Goal: Task Accomplishment & Management: Complete application form

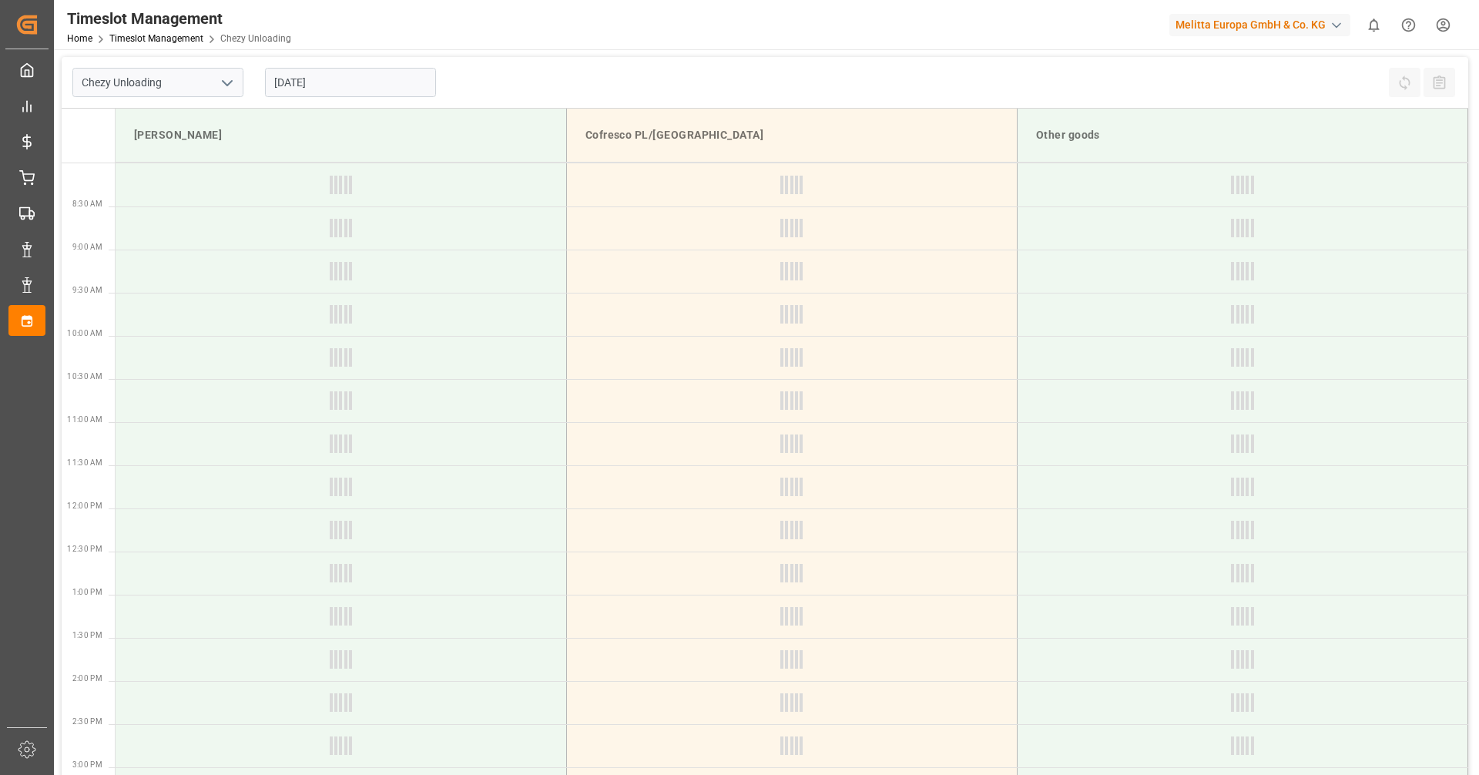
type input "Chezy Unloading"
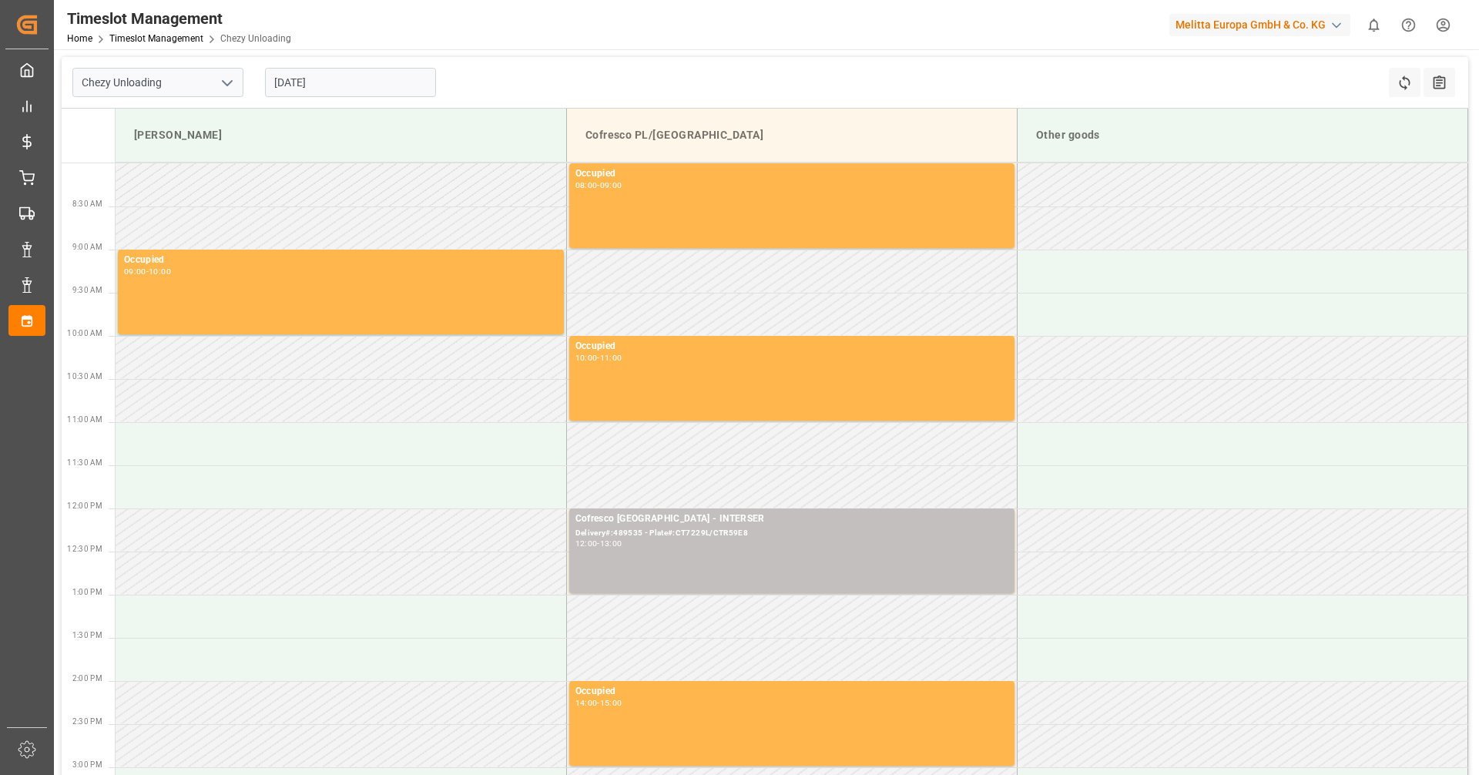
click at [326, 87] on input "[DATE]" at bounding box center [350, 82] width 171 height 29
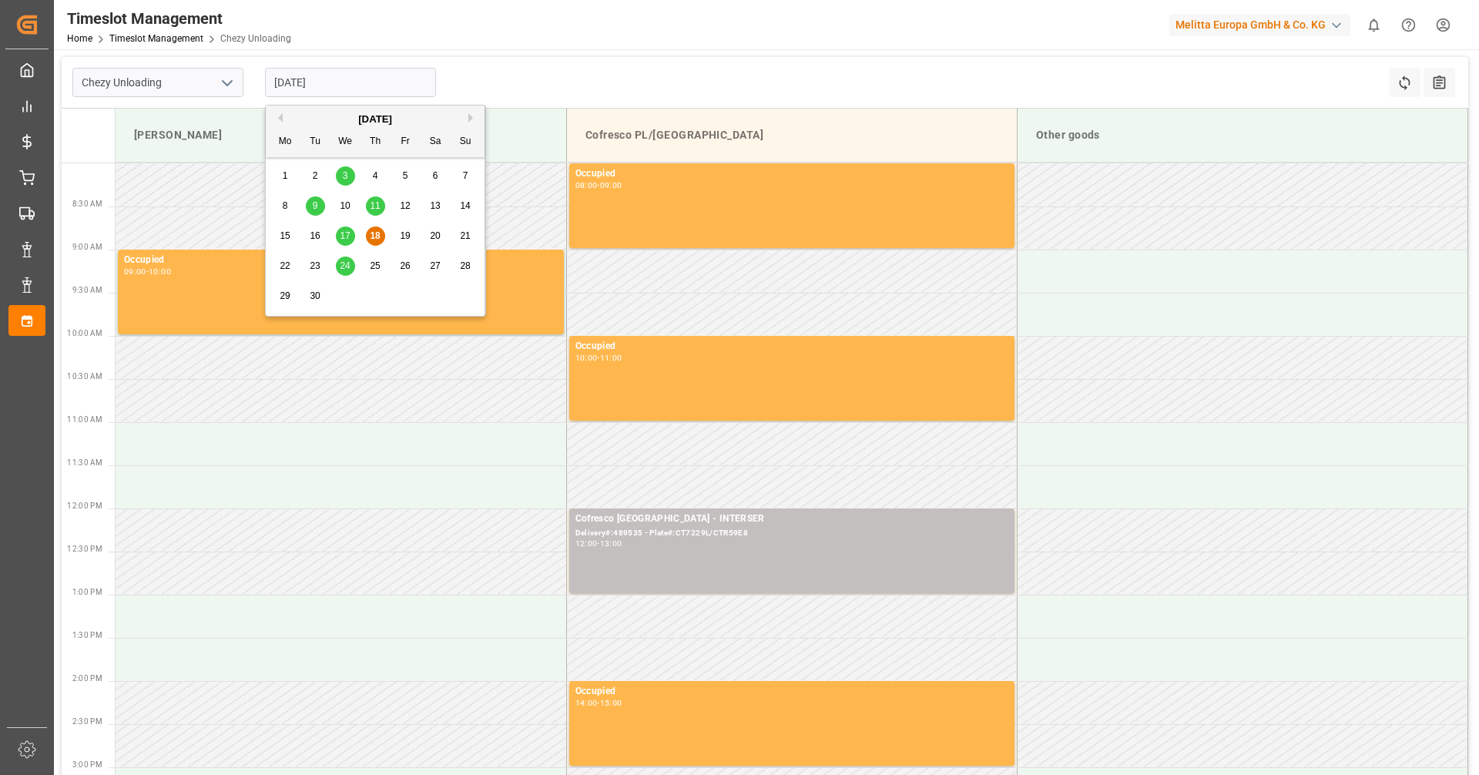
click at [344, 267] on span "24" at bounding box center [345, 265] width 10 height 11
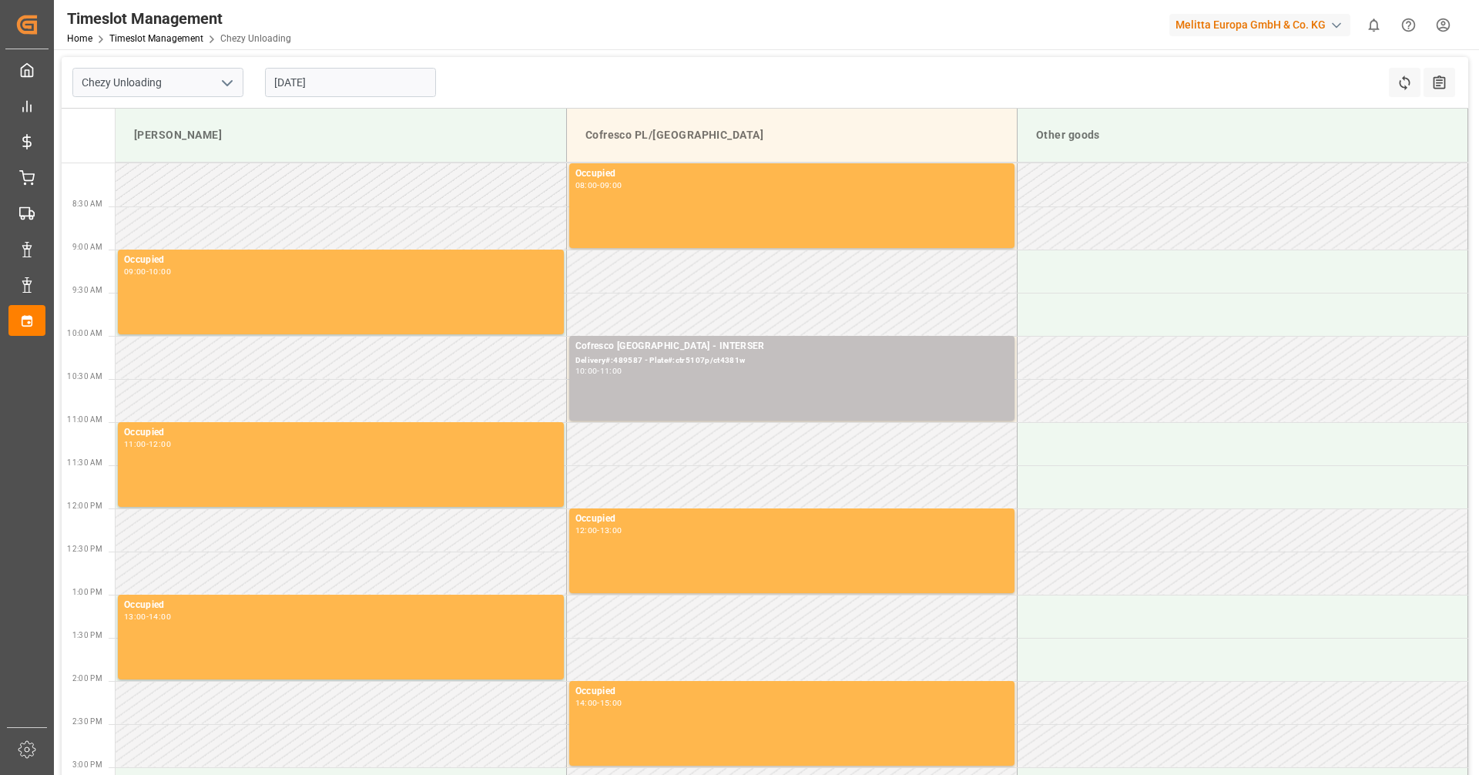
click at [391, 86] on input "[DATE]" at bounding box center [350, 82] width 171 height 29
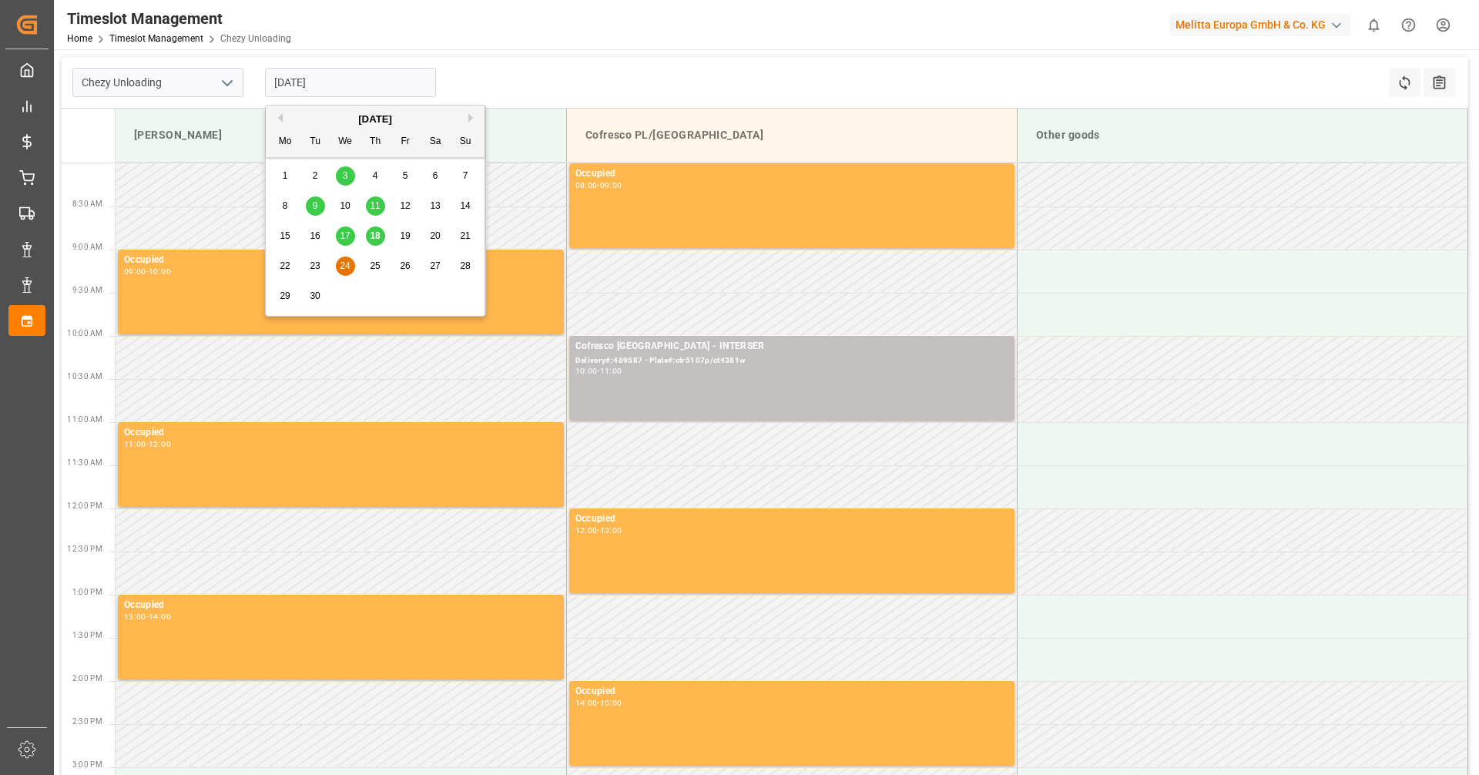
click at [345, 274] on div "24" at bounding box center [345, 266] width 19 height 18
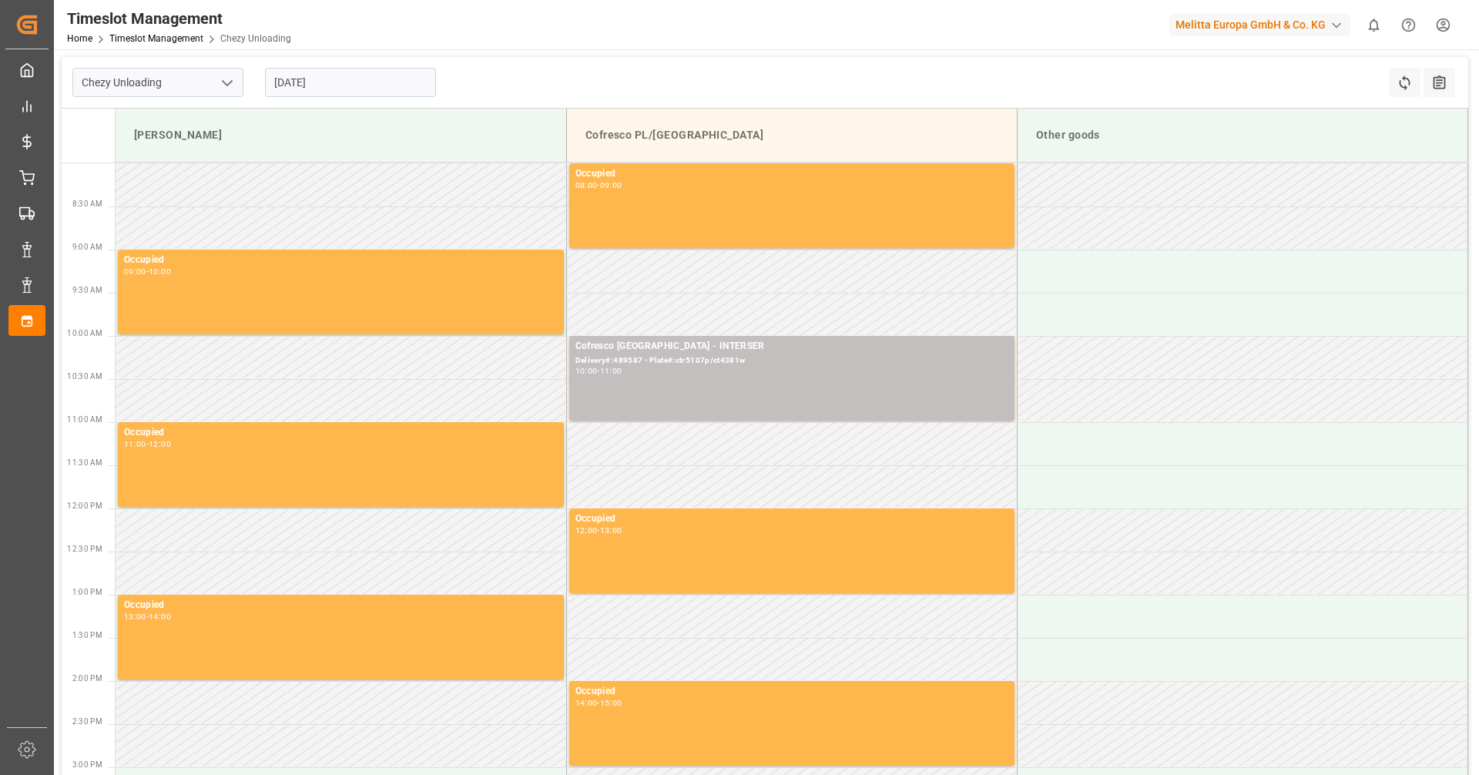
click at [351, 83] on input "[DATE]" at bounding box center [350, 82] width 171 height 29
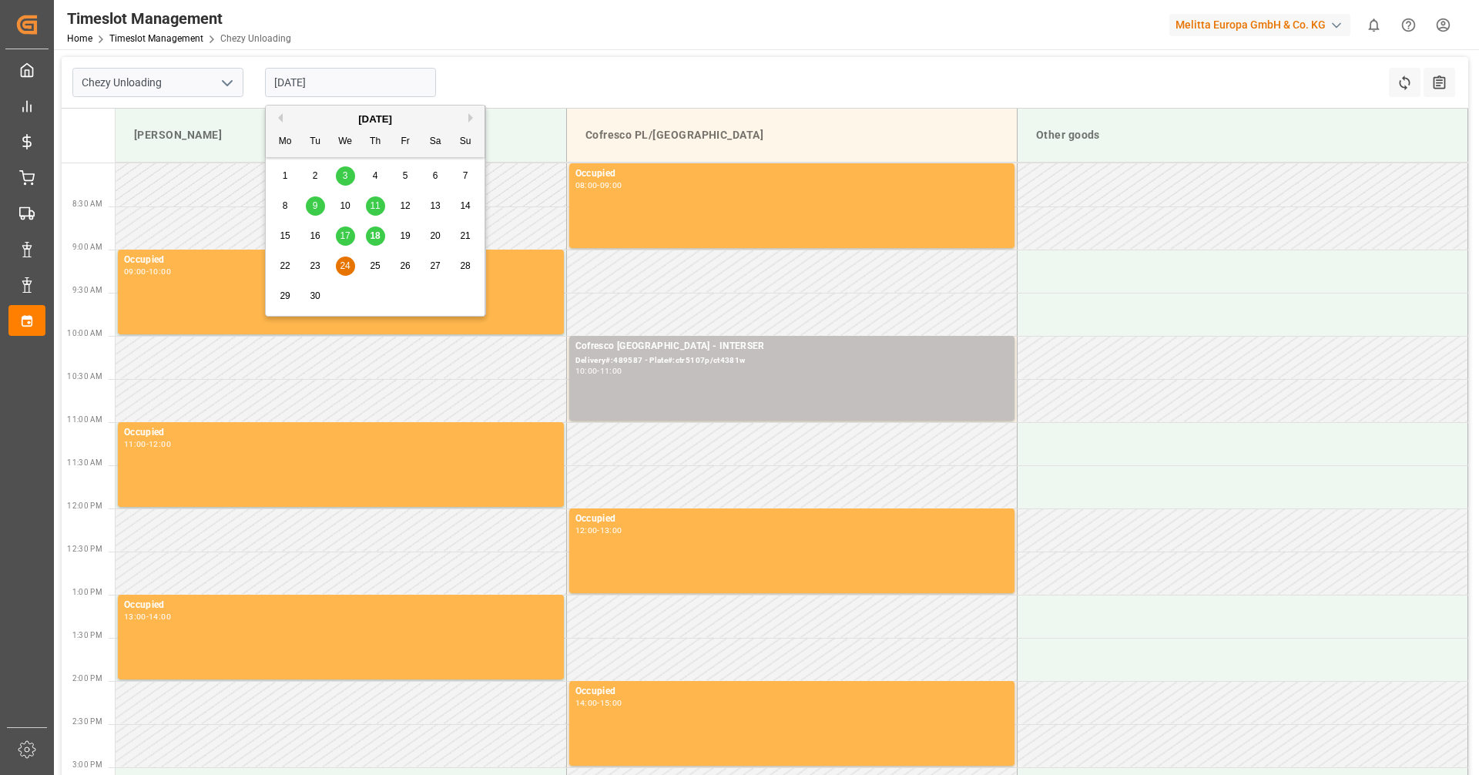
click at [368, 262] on div "25" at bounding box center [375, 266] width 19 height 18
type input "[DATE]"
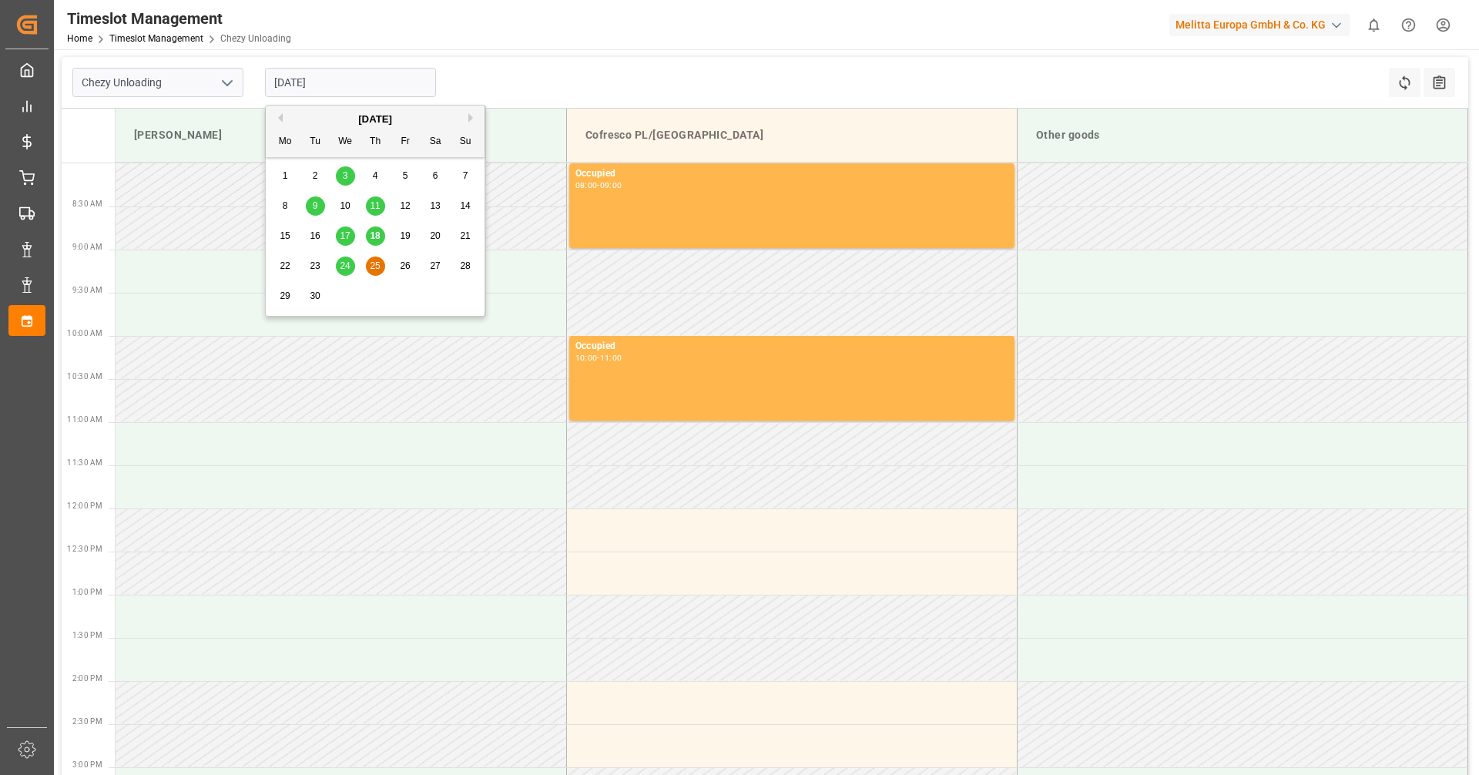
click at [346, 82] on input "[DATE]" at bounding box center [350, 82] width 171 height 29
click at [374, 269] on span "25" at bounding box center [375, 265] width 10 height 11
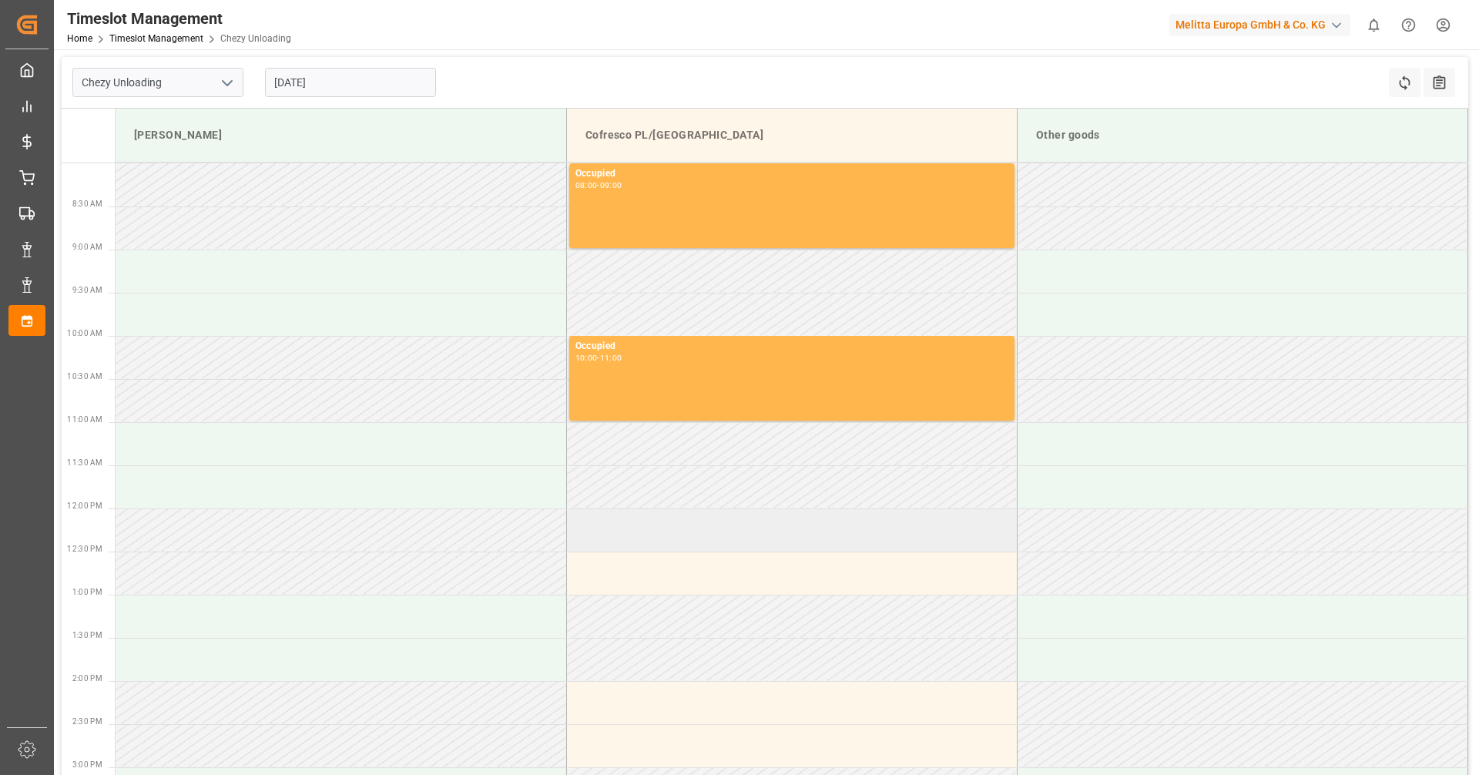
click at [645, 539] on td at bounding box center [791, 530] width 451 height 43
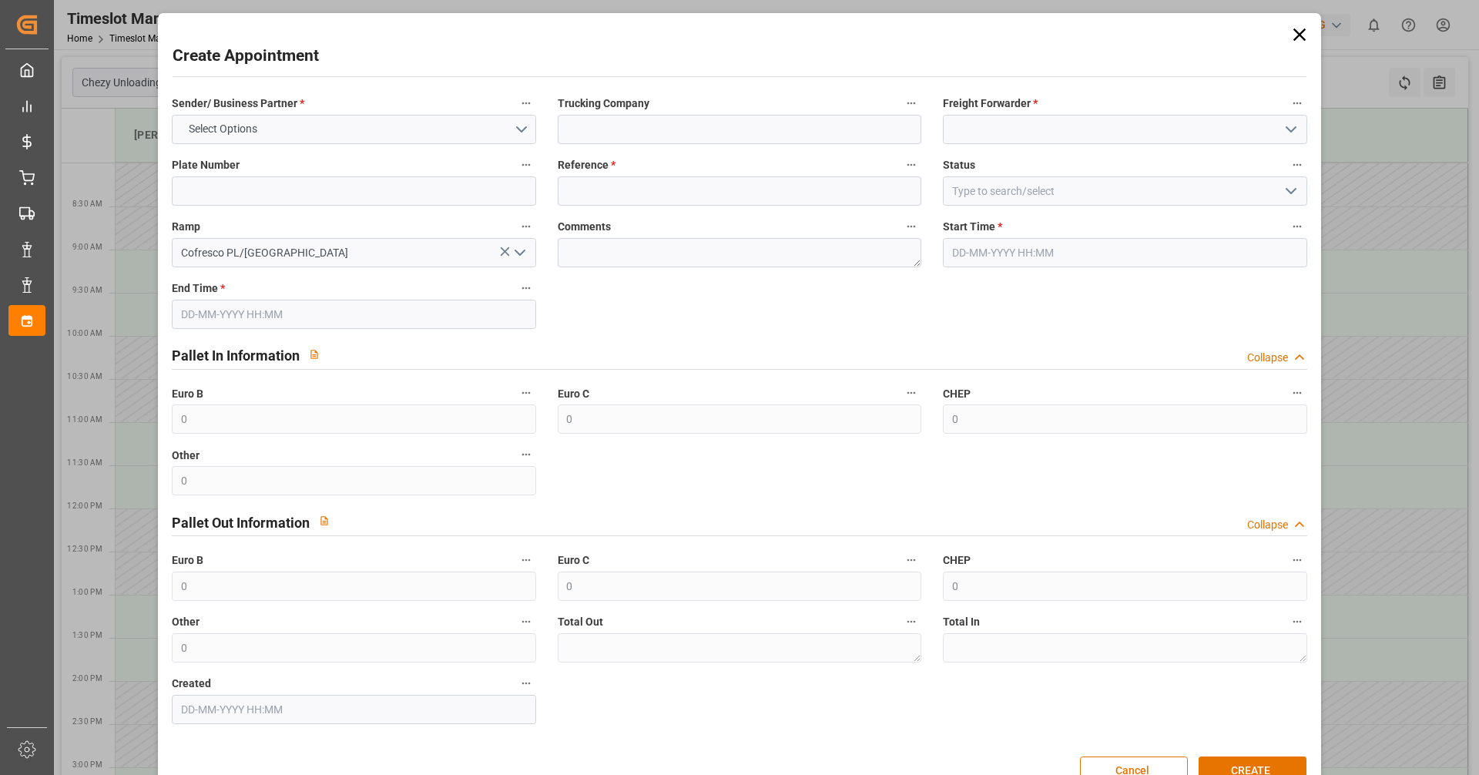
type input "0"
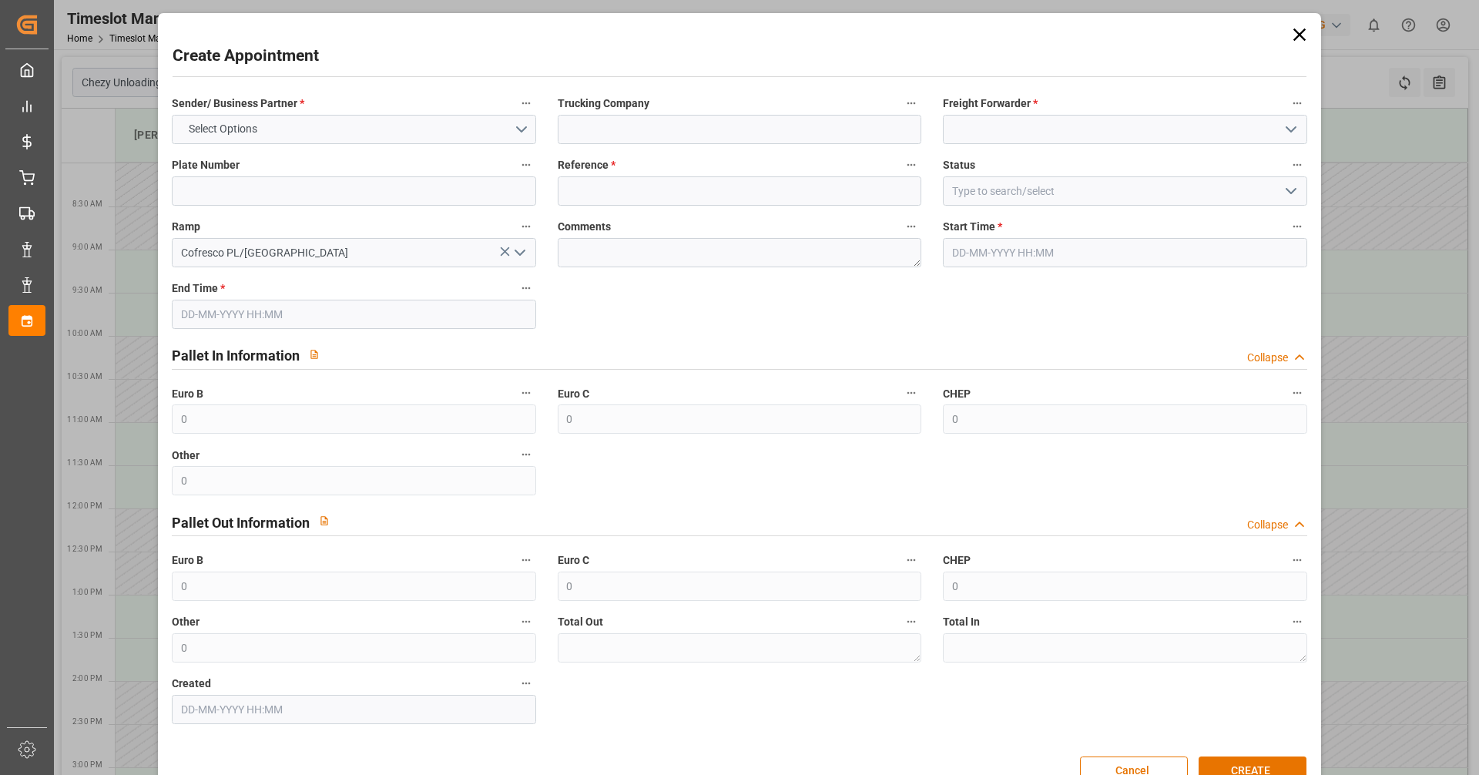
type input "0"
type input "[DATE] 12:00"
type input "[DATE] 13:00"
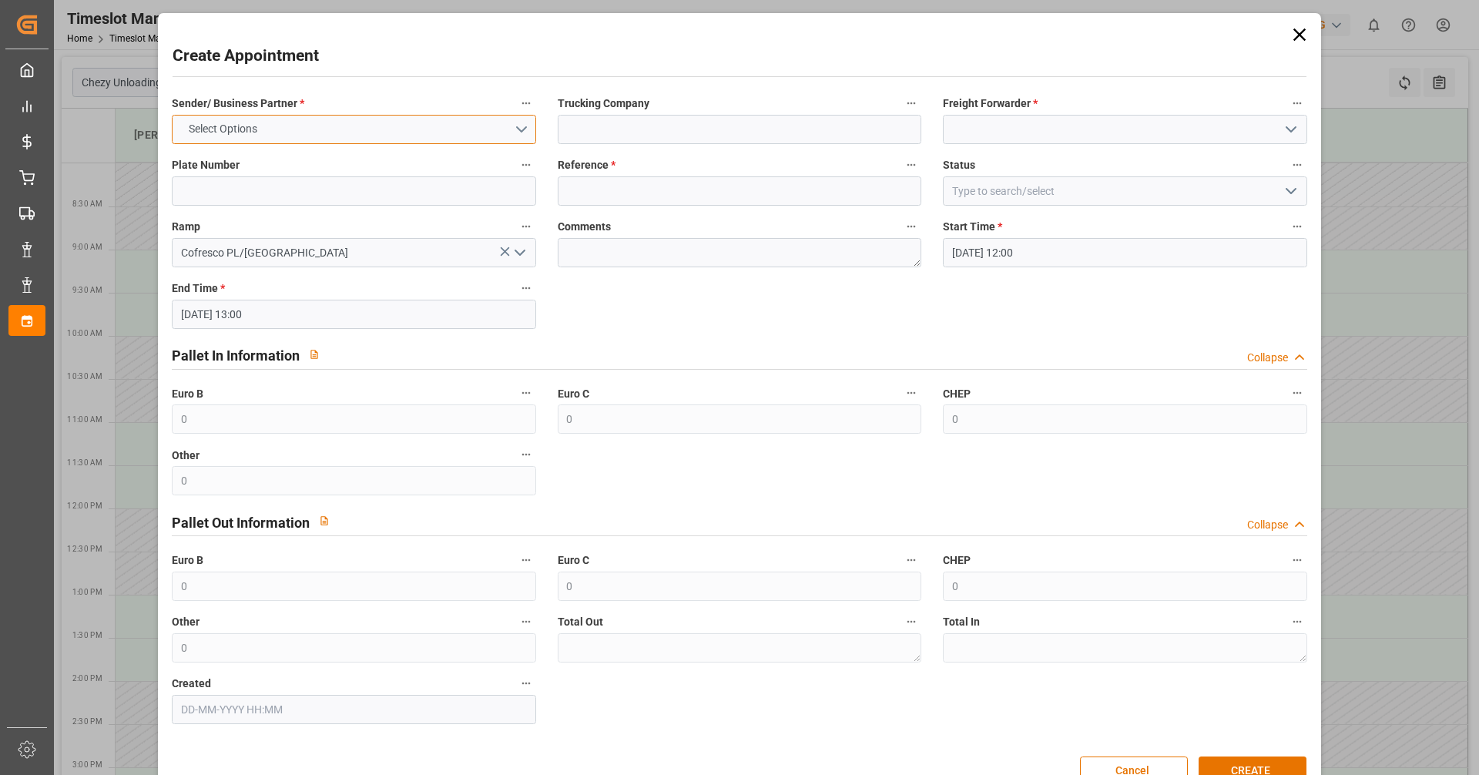
click at [401, 138] on button "Select Options" at bounding box center [354, 129] width 364 height 29
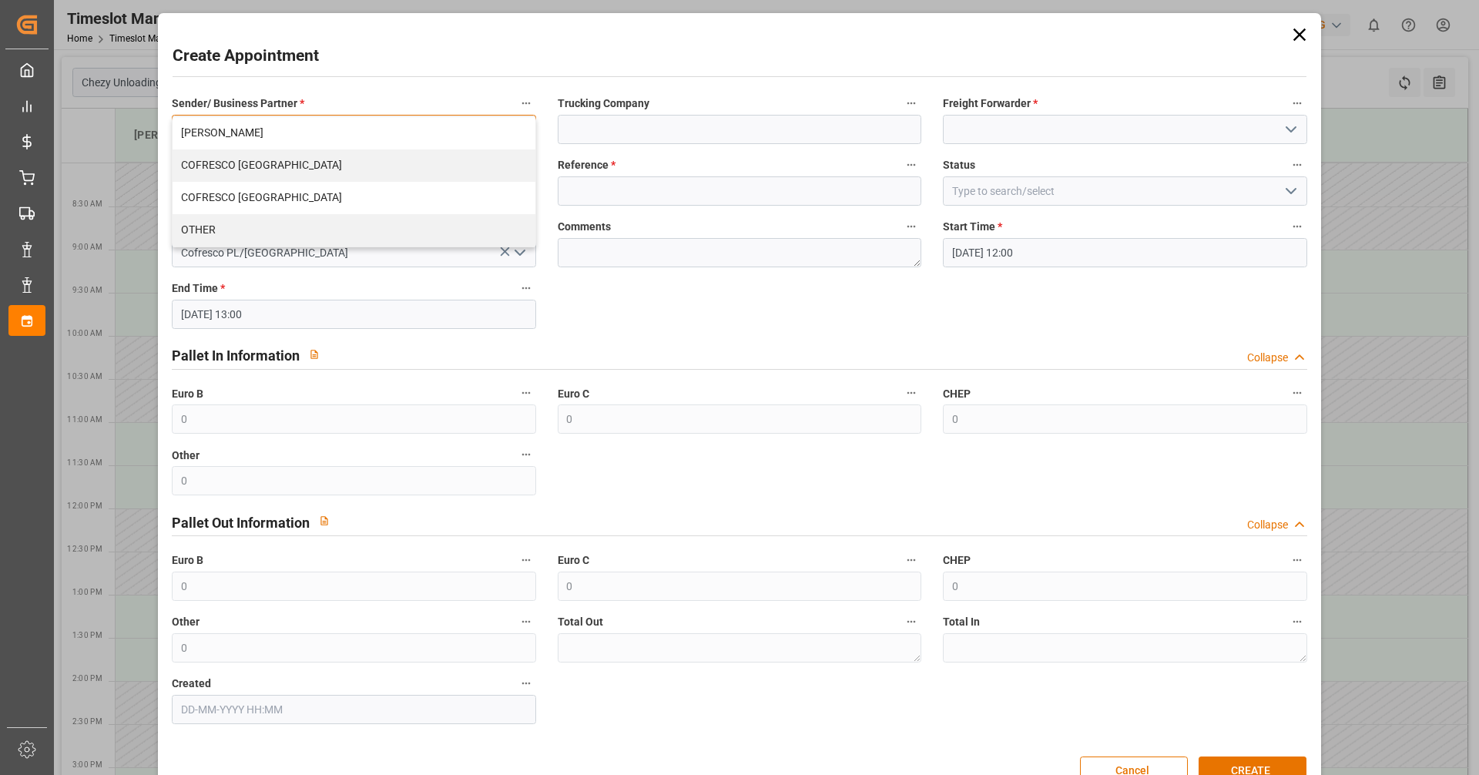
click at [259, 165] on div "COFRESCO [GEOGRAPHIC_DATA]" at bounding box center [354, 165] width 362 height 32
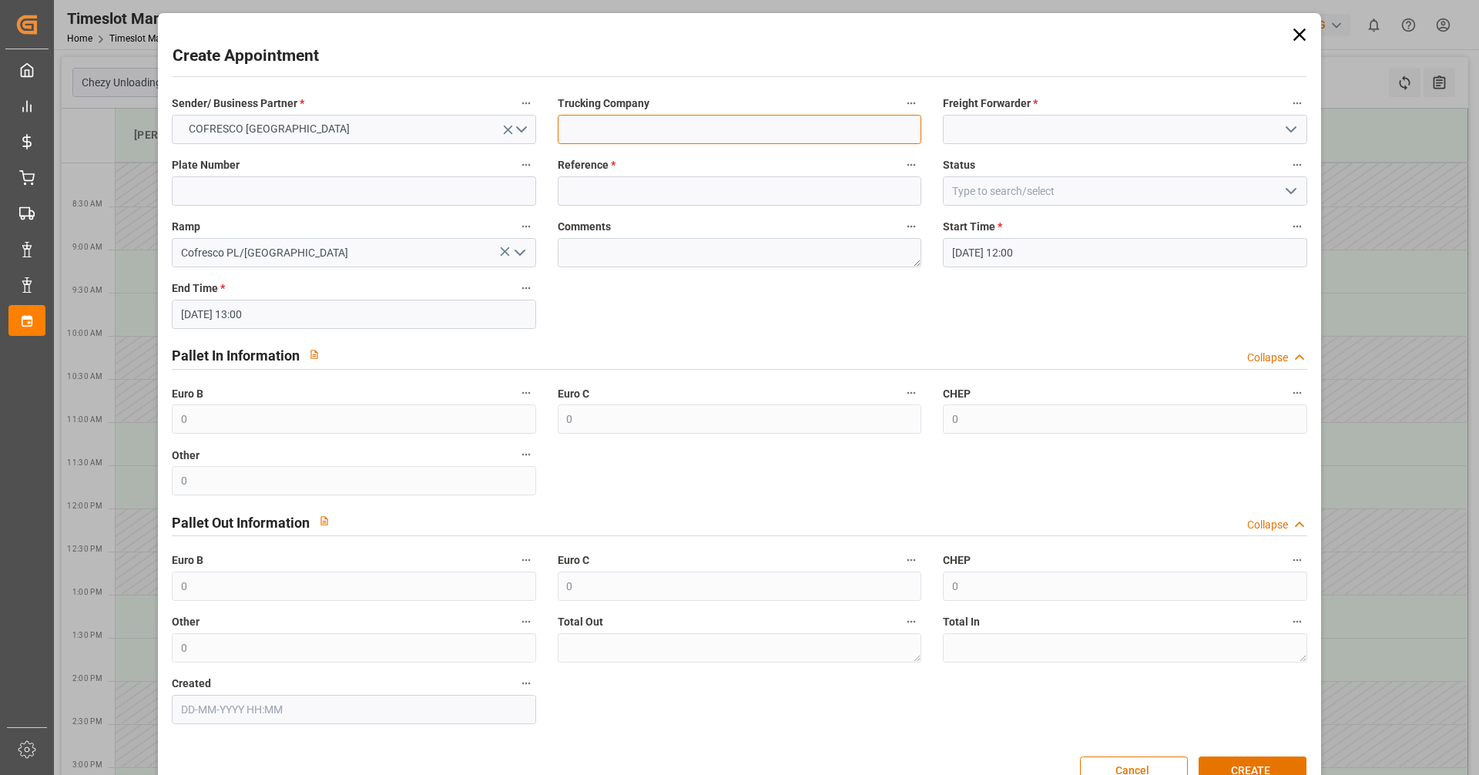
click at [696, 135] on input at bounding box center [740, 129] width 364 height 29
type input "Interset Sp. z o.o."
click at [1063, 123] on input at bounding box center [1125, 129] width 364 height 29
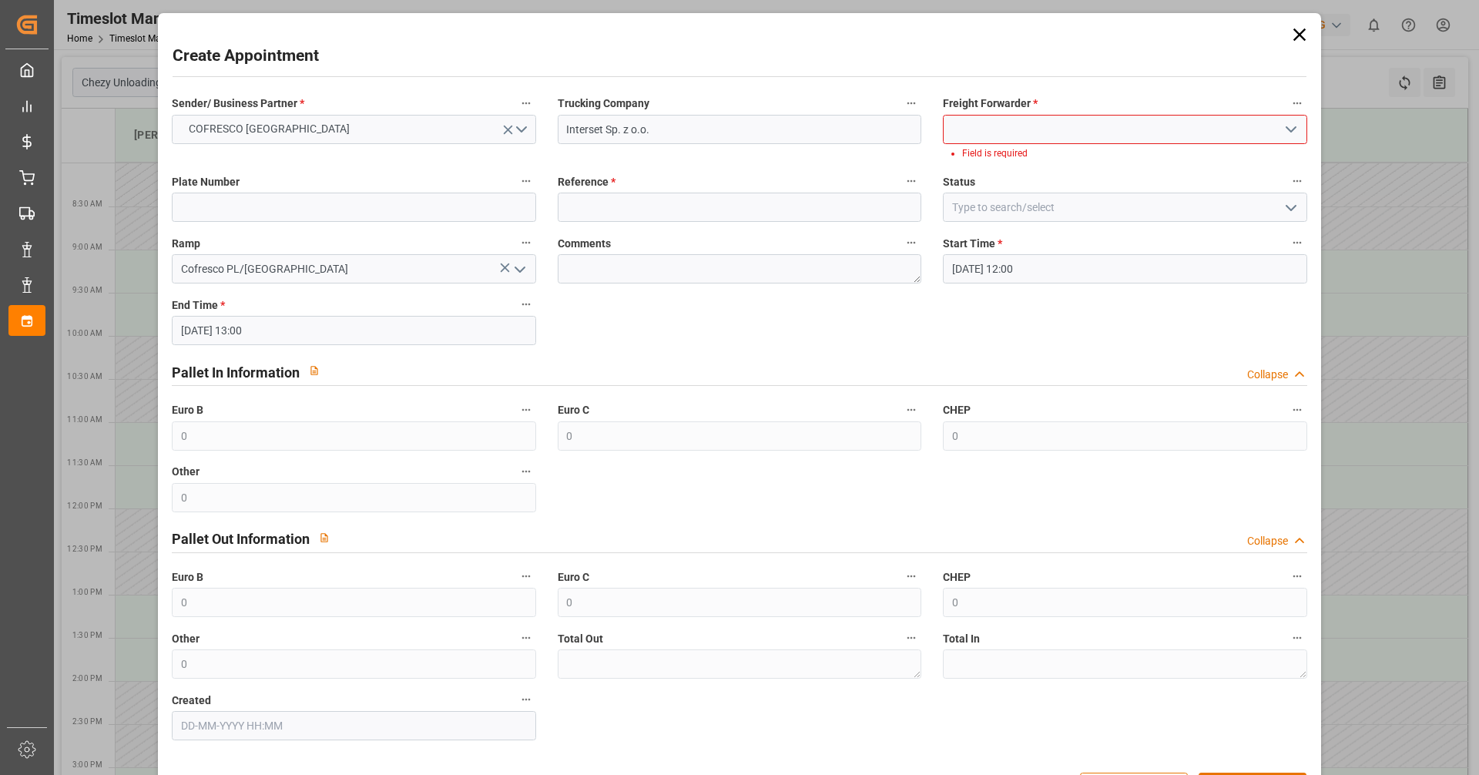
click at [1282, 133] on icon "open menu" at bounding box center [1291, 129] width 18 height 18
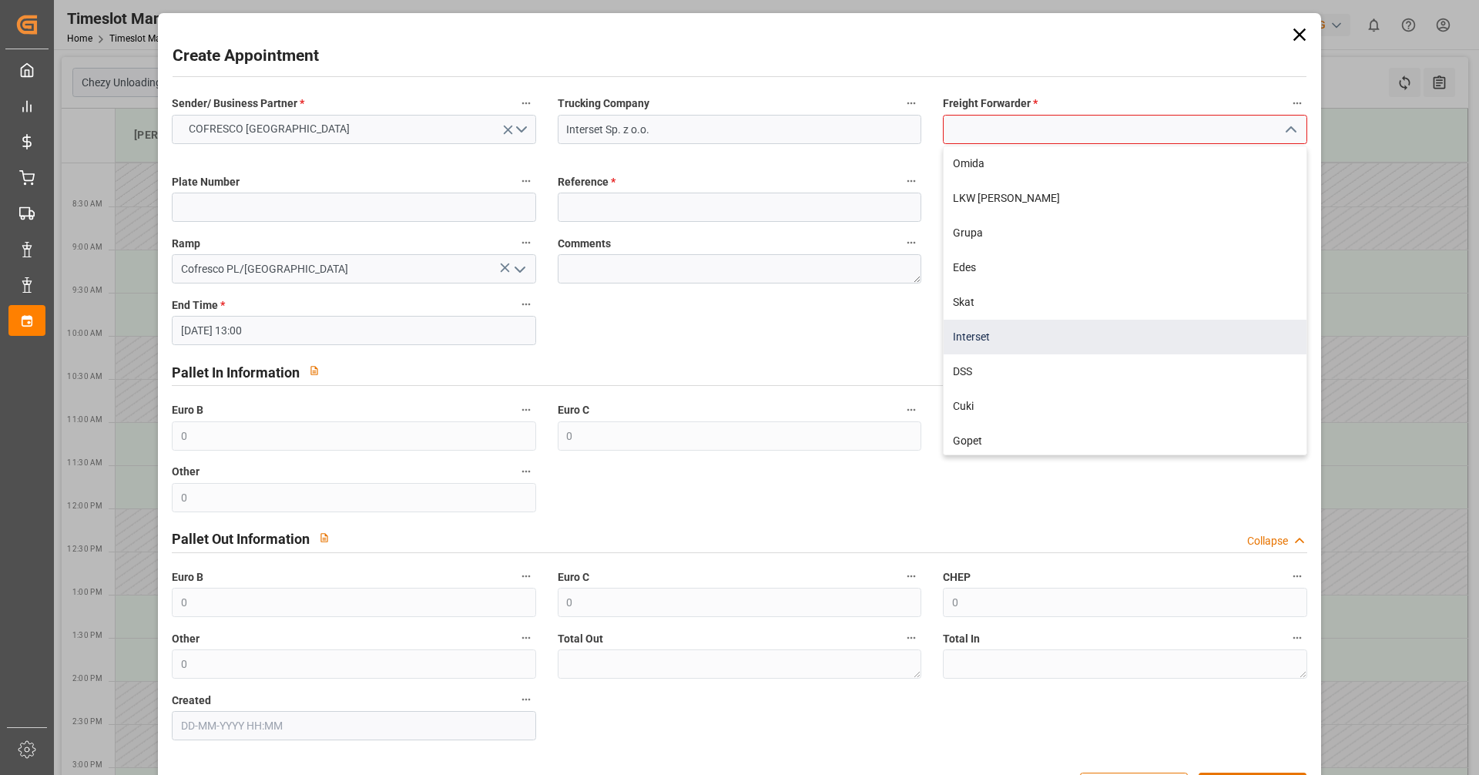
click at [981, 331] on div "Interset" at bounding box center [1125, 337] width 362 height 35
type input "Interset"
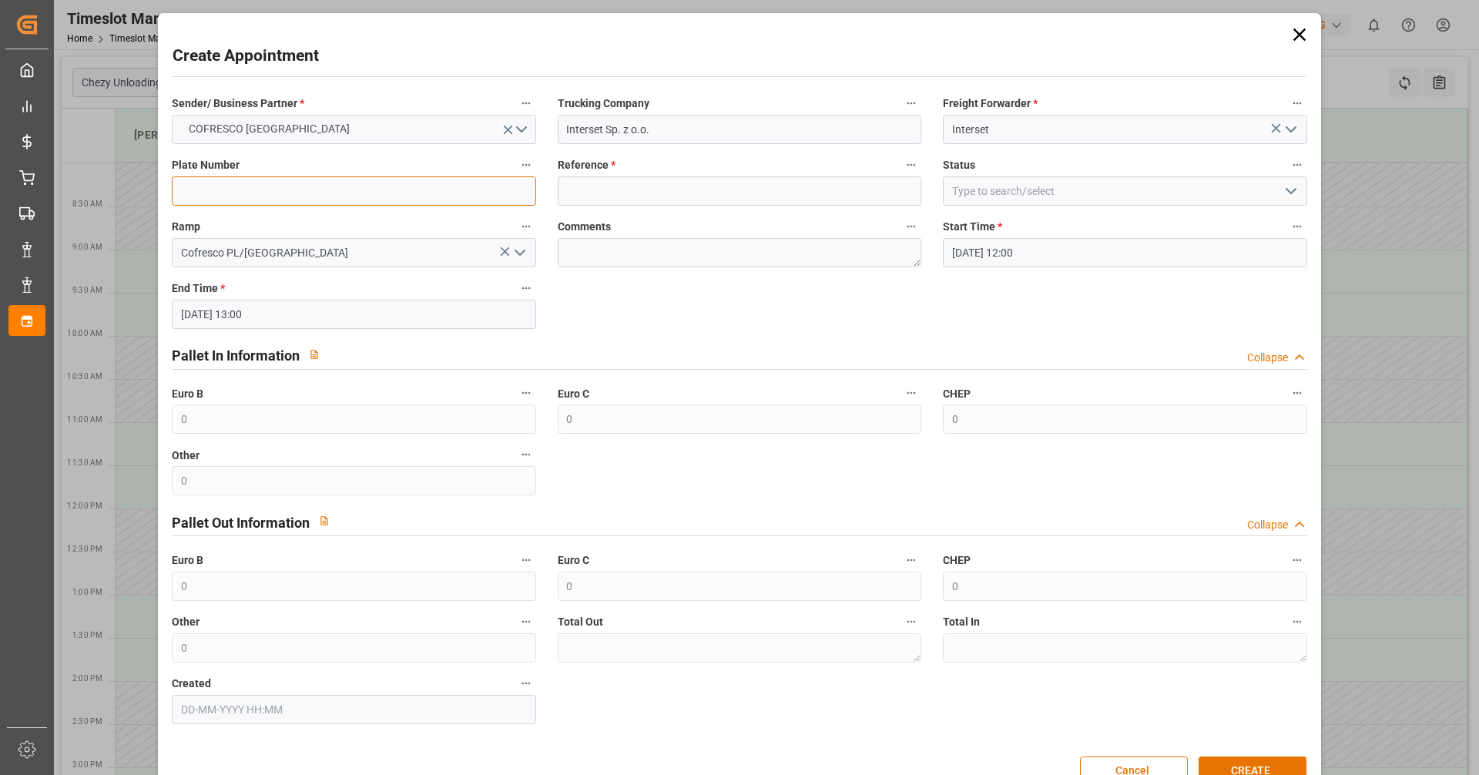
click at [417, 196] on input at bounding box center [354, 190] width 364 height 29
drag, startPoint x: 230, startPoint y: 193, endPoint x: 389, endPoint y: 215, distance: 161.0
click at [389, 215] on div "Sender/ Business Partner * COFRESCO POLAND Trucking Company Interset Sp. z o.o.…" at bounding box center [739, 409] width 1156 height 642
type input "CT7229L/CTR59E8"
click at [643, 181] on input at bounding box center [740, 190] width 364 height 29
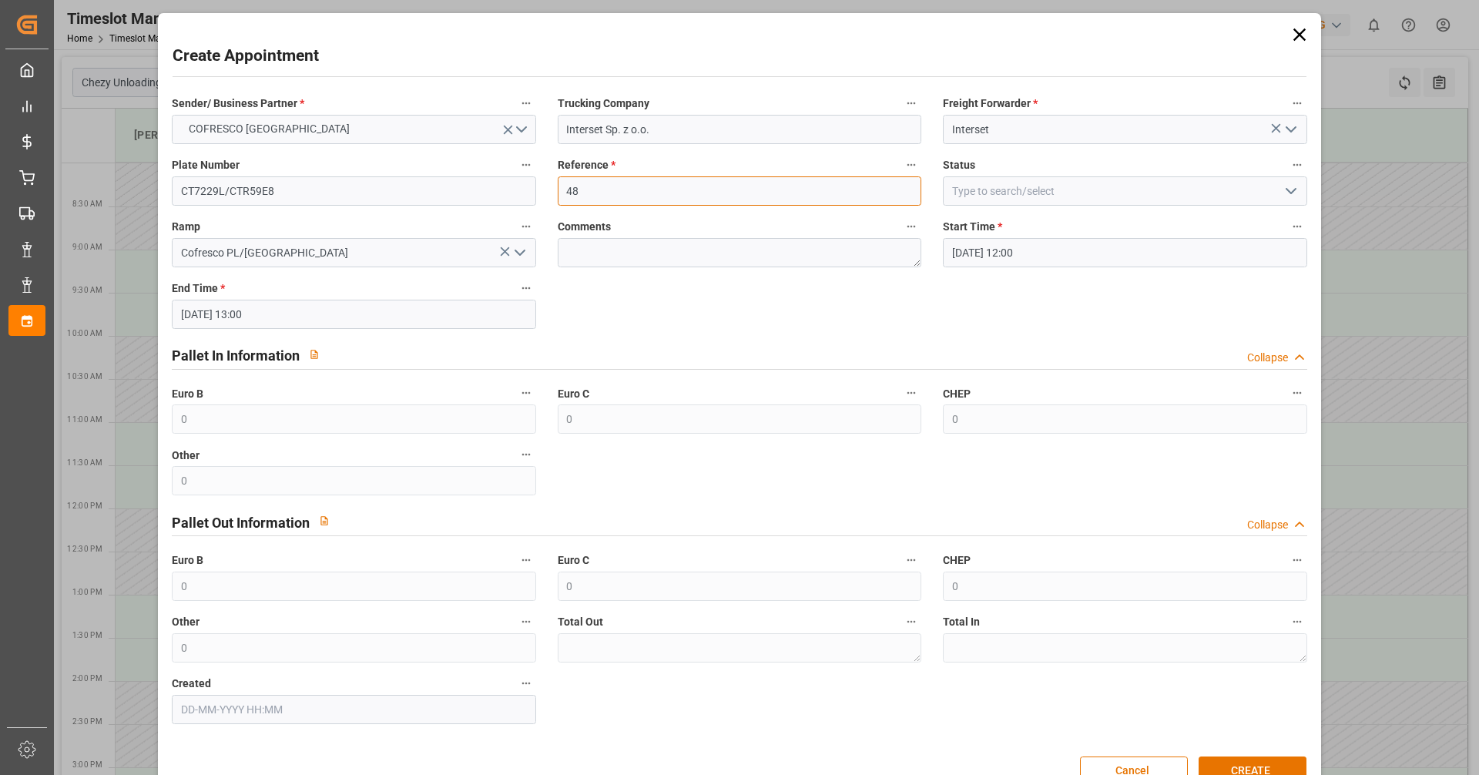
type input "48"
drag, startPoint x: 892, startPoint y: 300, endPoint x: 933, endPoint y: 296, distance: 41.1
click at [892, 300] on div "Sender/ Business Partner * COFRESCO POLAND Trucking Company Interset Sp. z o.o.…" at bounding box center [739, 409] width 1156 height 642
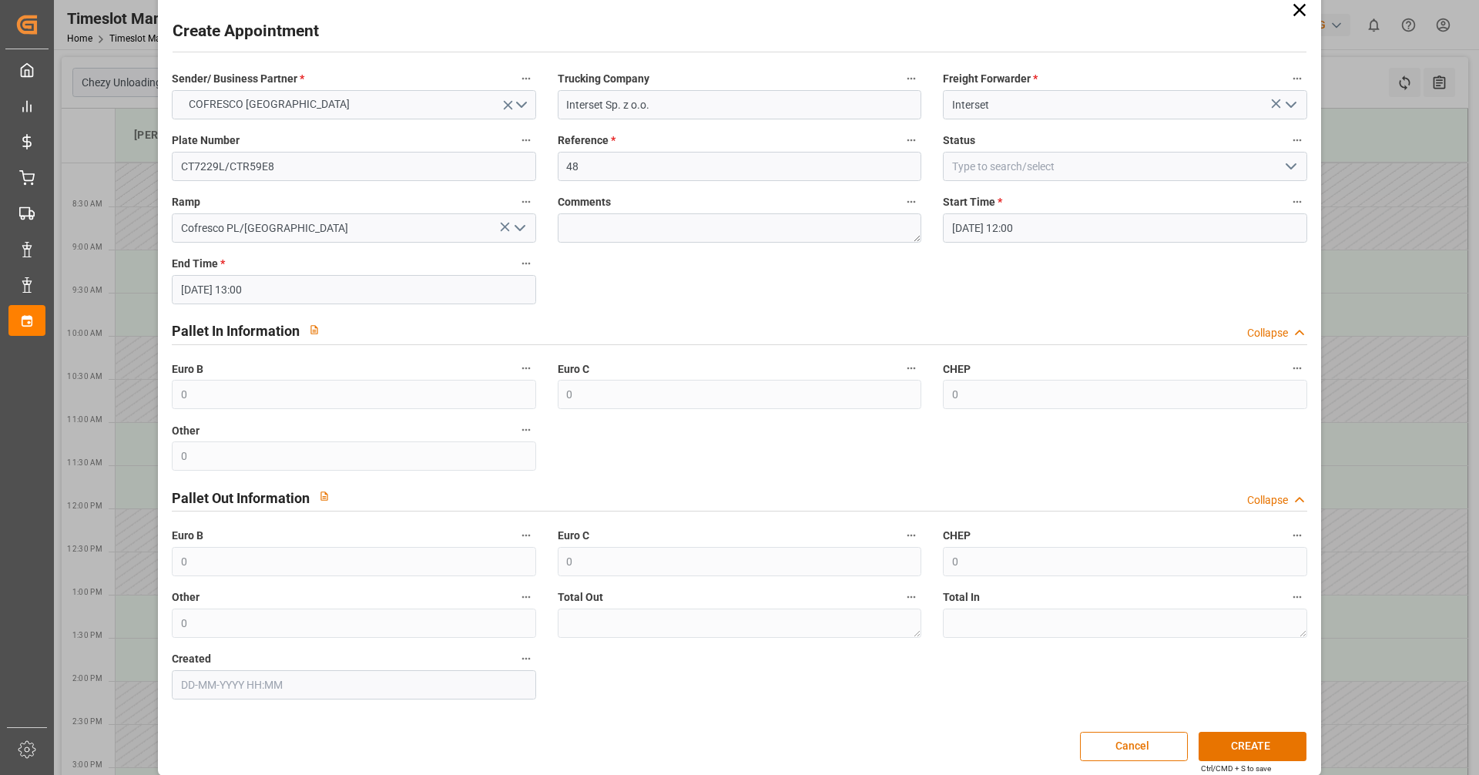
scroll to position [39, 0]
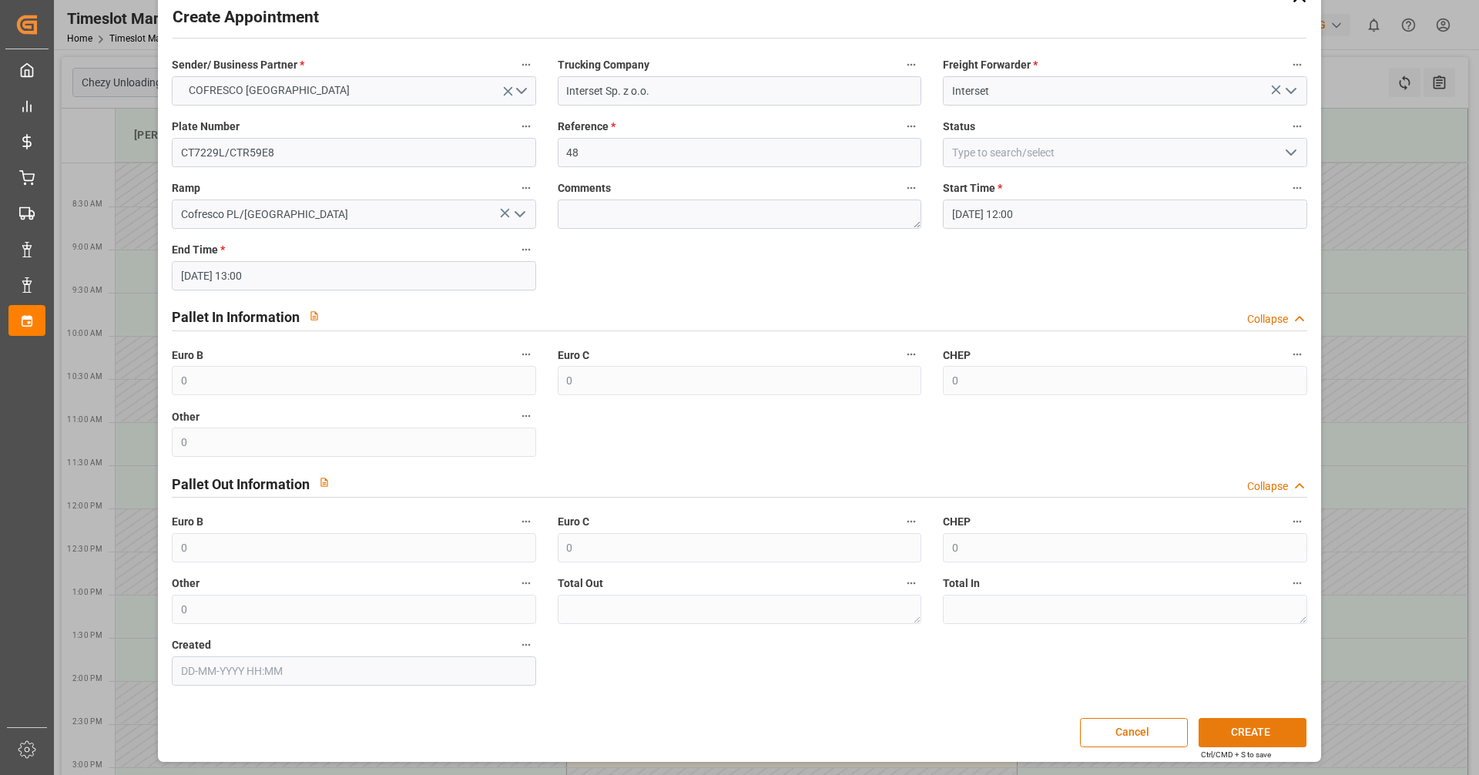
click at [1278, 730] on button "CREATE" at bounding box center [1253, 732] width 108 height 29
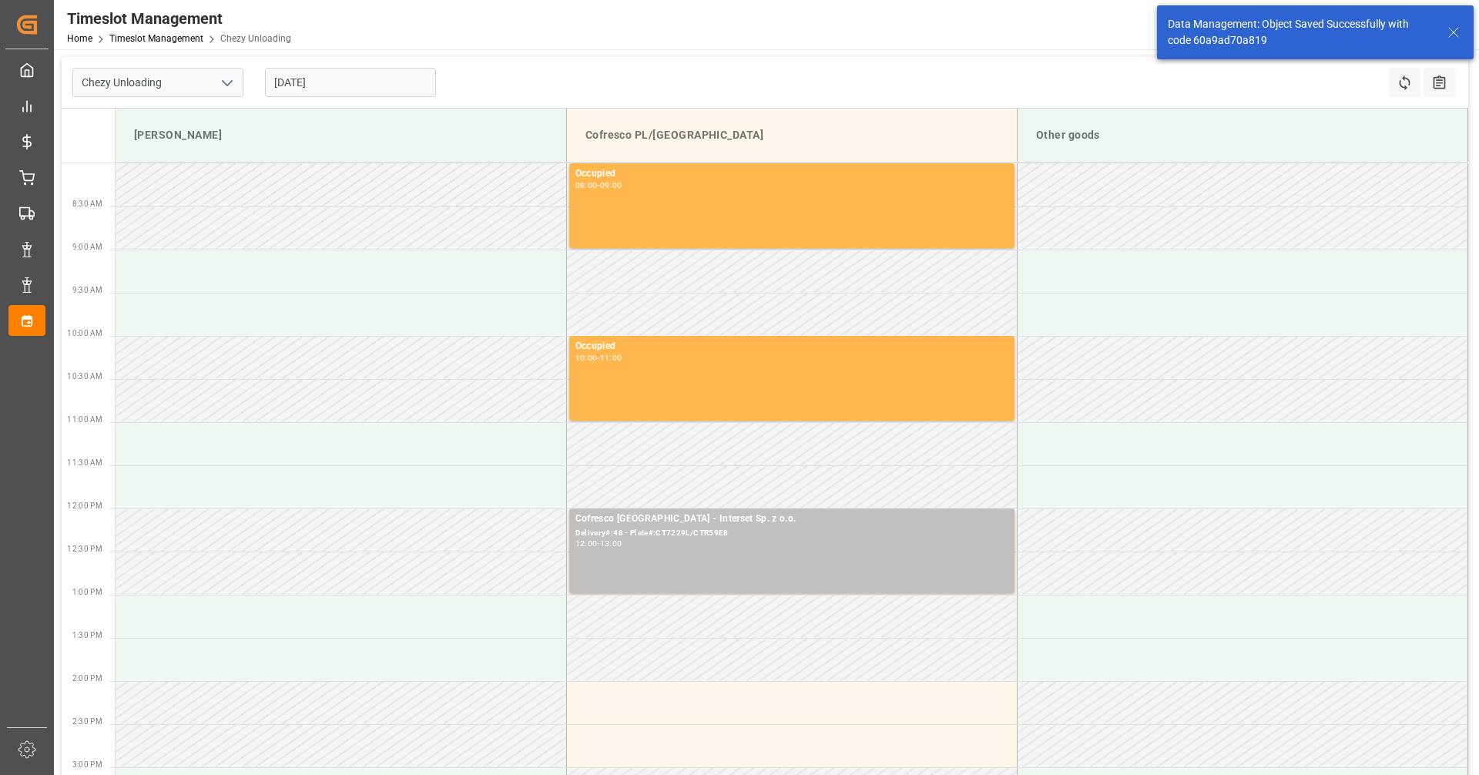
click at [339, 74] on input "[DATE]" at bounding box center [350, 82] width 171 height 29
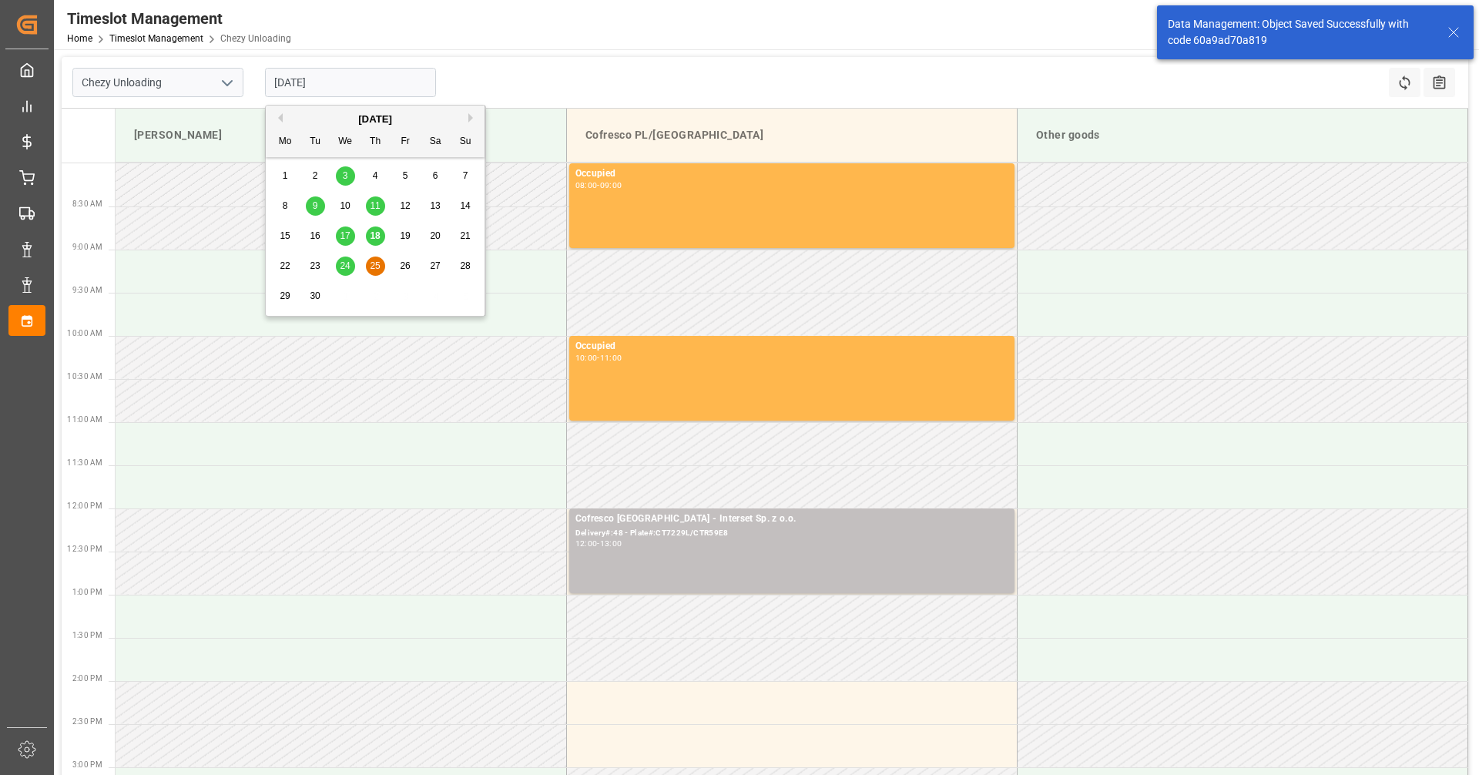
click at [469, 119] on button "Next Month" at bounding box center [472, 117] width 9 height 9
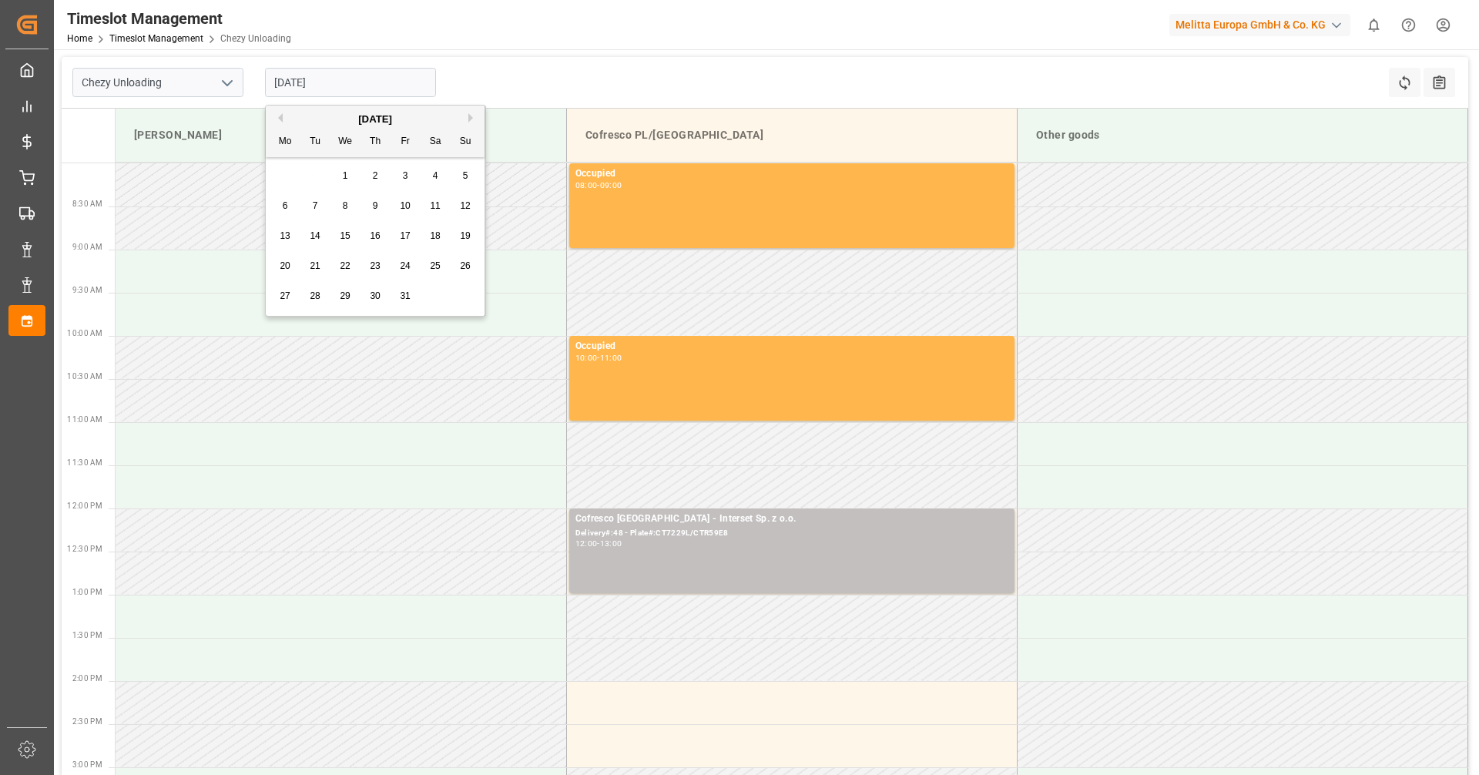
click at [347, 175] on span "1" at bounding box center [345, 175] width 5 height 11
type input "[DATE]"
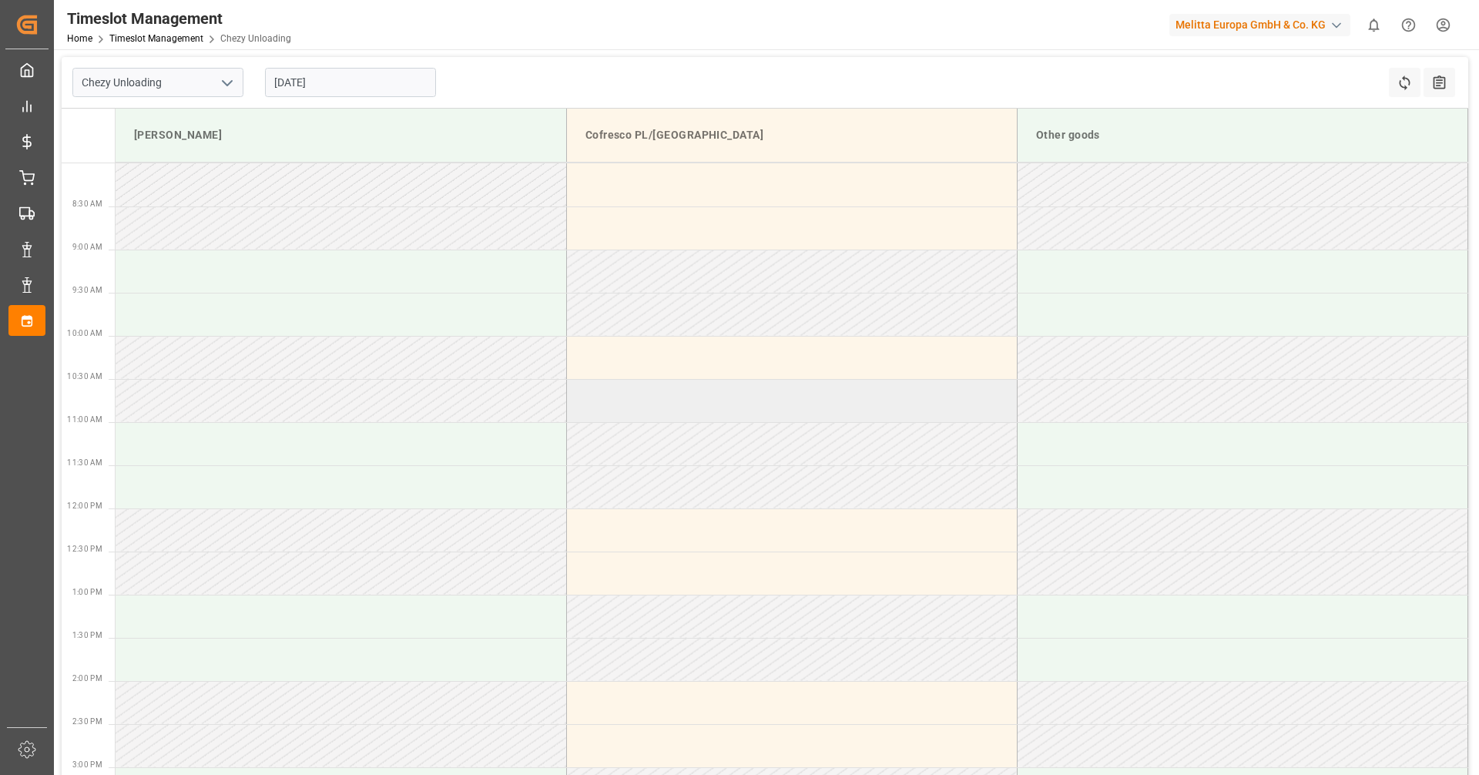
click at [797, 391] on td at bounding box center [791, 400] width 451 height 43
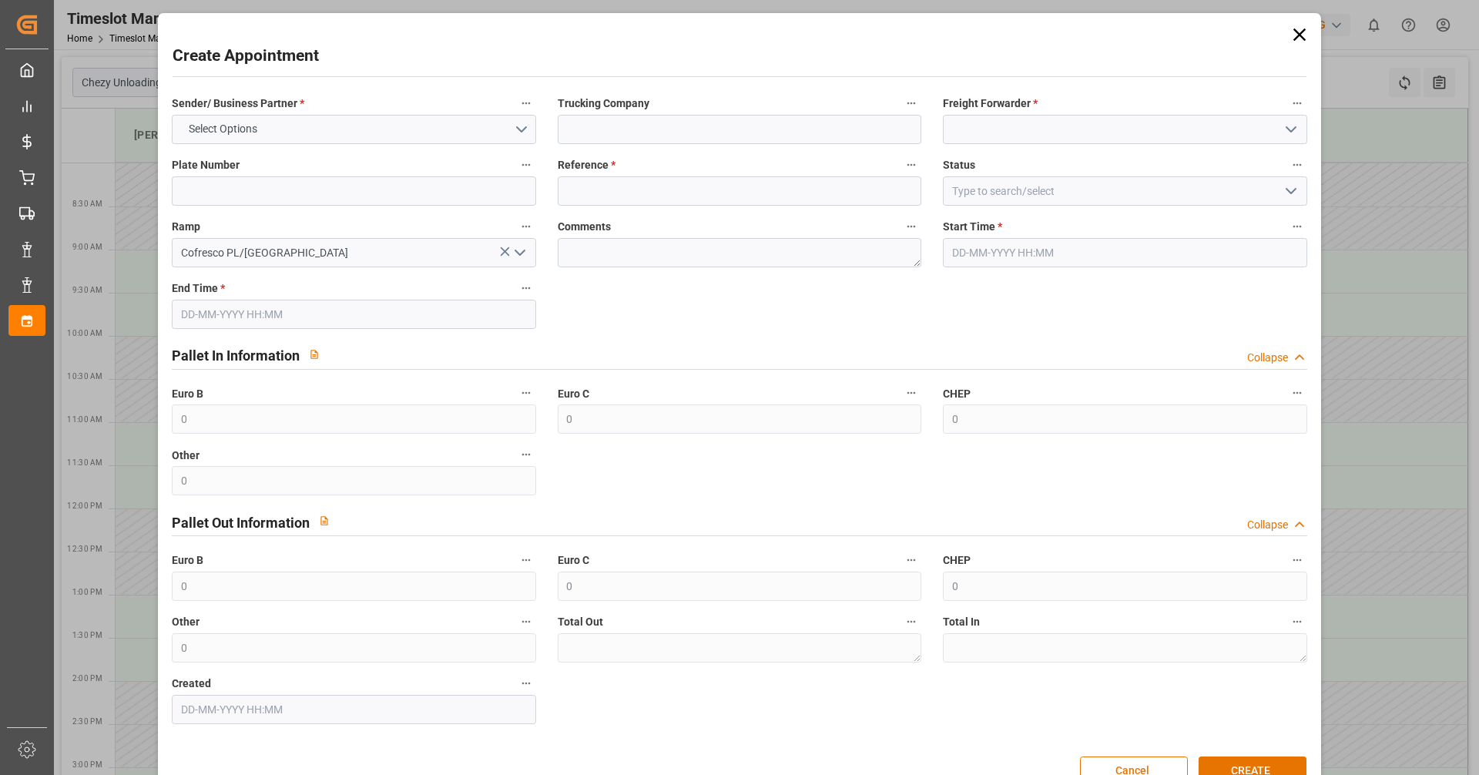
type input "[DATE] 10:30"
type input "[DATE] 11:30"
click at [452, 126] on button "Select Options" at bounding box center [354, 129] width 364 height 29
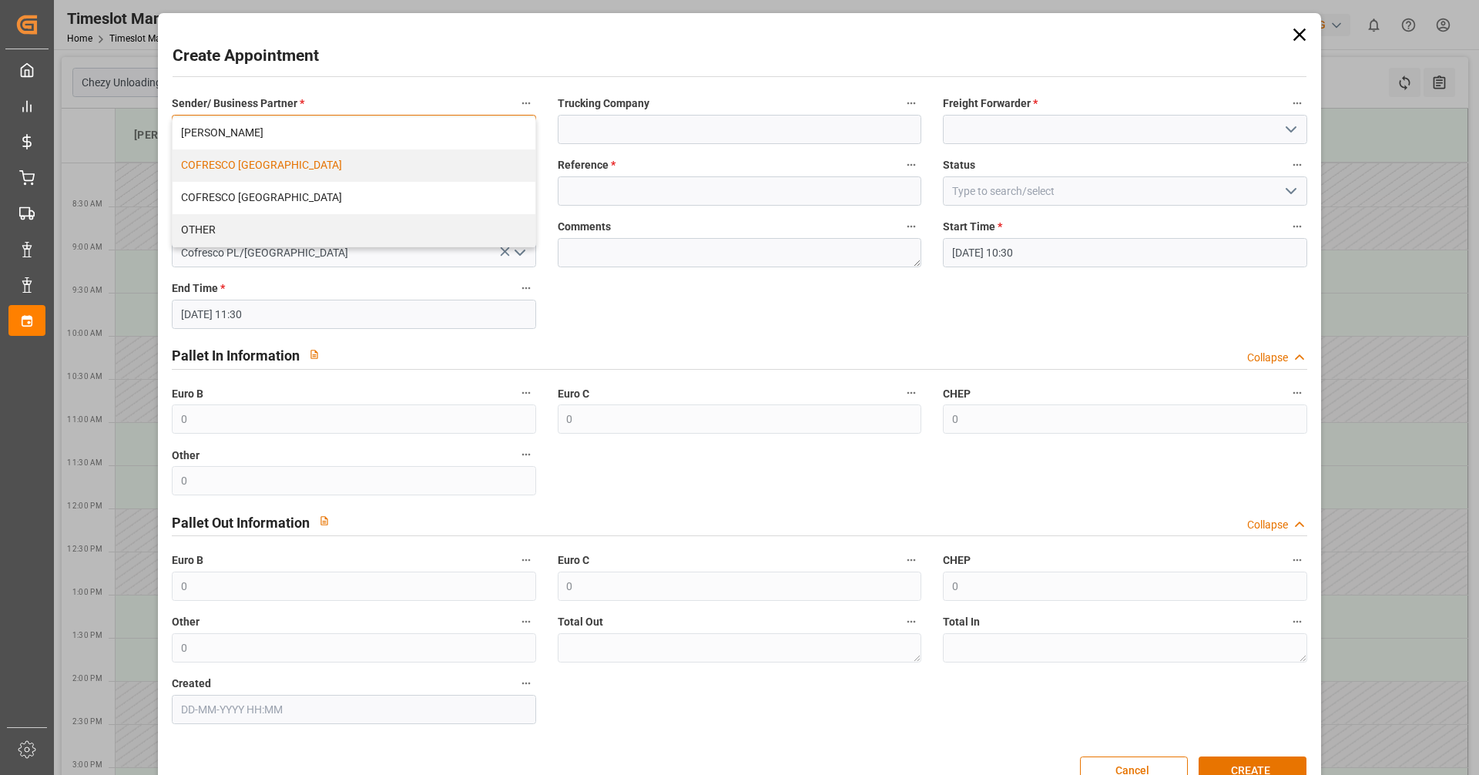
click at [243, 163] on div "COFRESCO [GEOGRAPHIC_DATA]" at bounding box center [354, 165] width 362 height 32
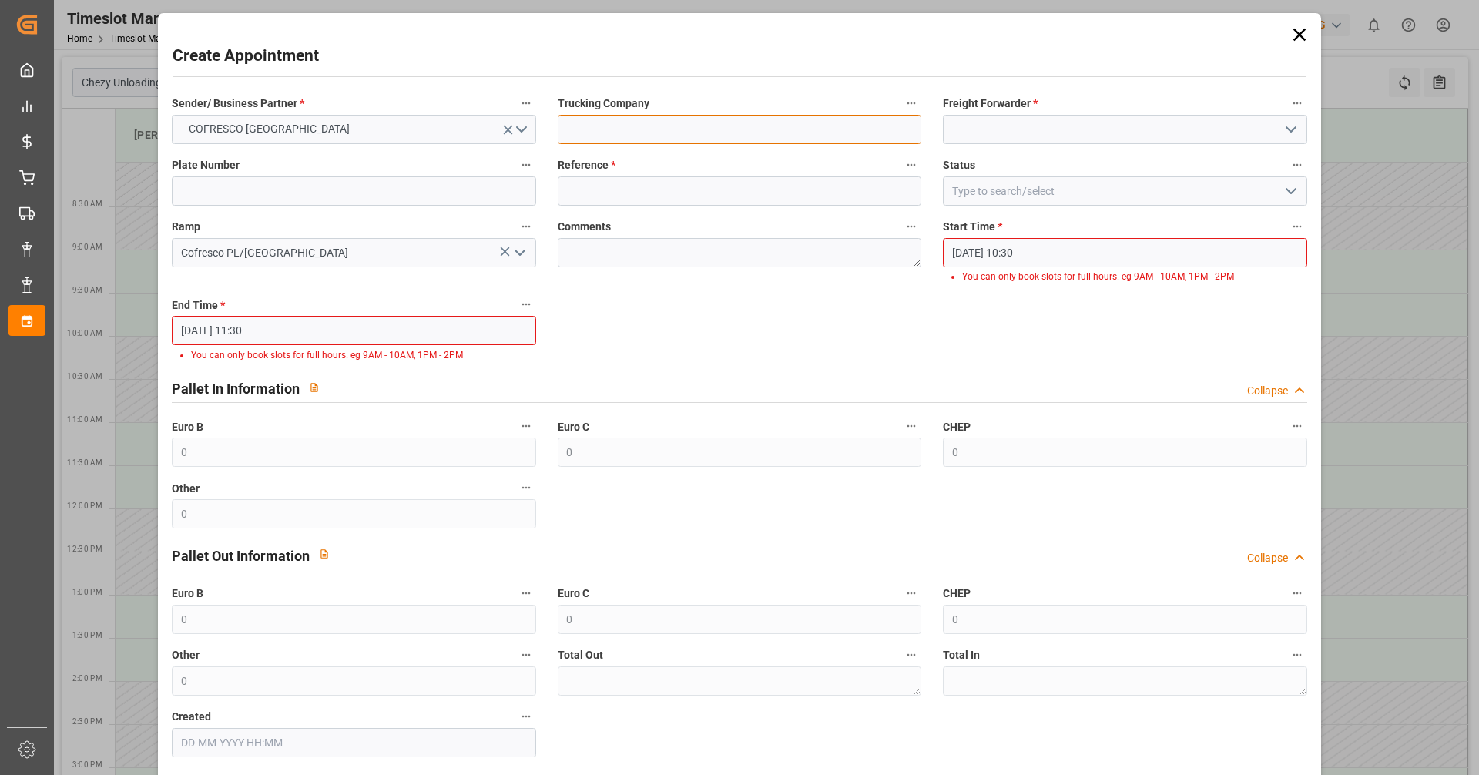
click at [760, 133] on input at bounding box center [740, 129] width 364 height 29
type input "Interset Sp. z o.o."
click at [1172, 131] on input at bounding box center [1125, 129] width 364 height 29
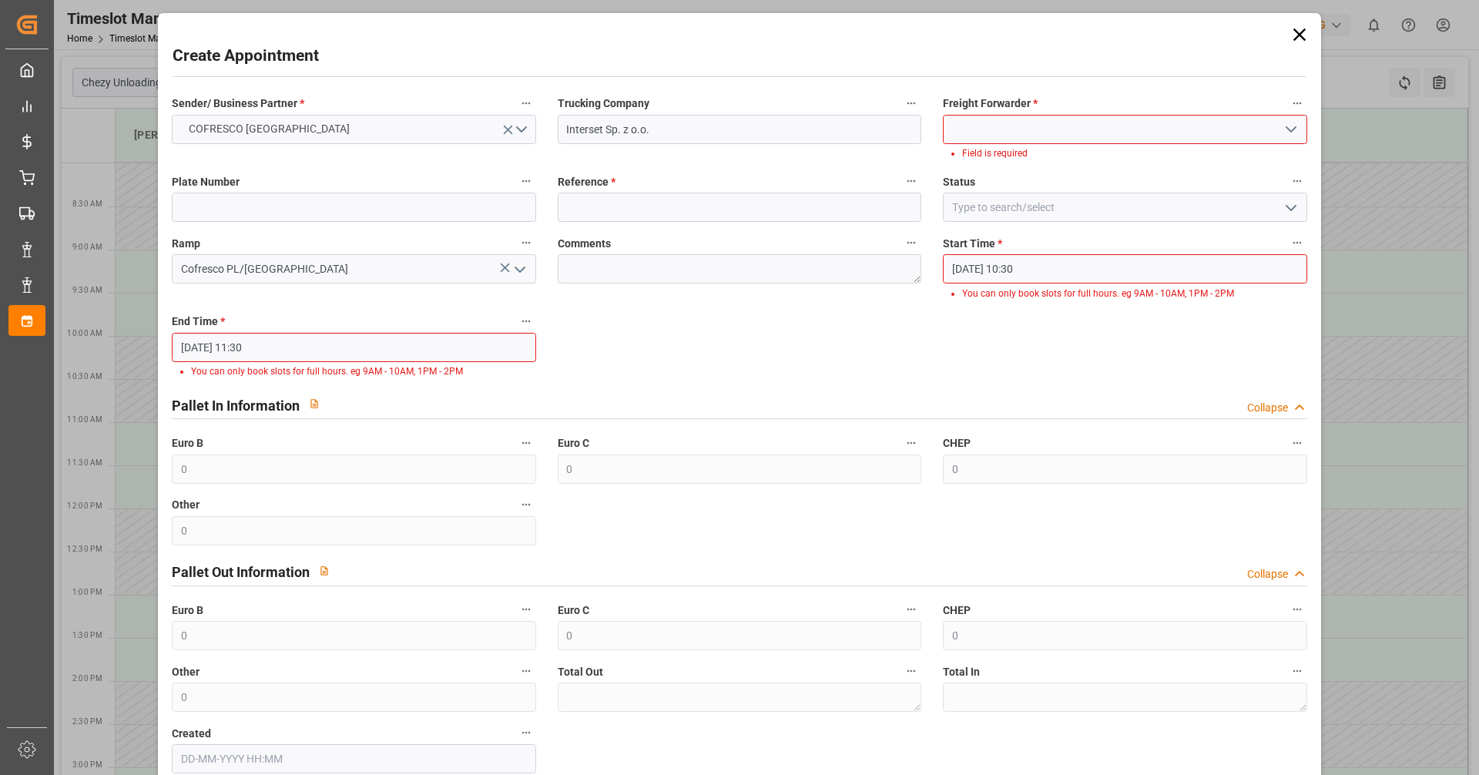
click at [1291, 132] on icon "open menu" at bounding box center [1291, 129] width 18 height 18
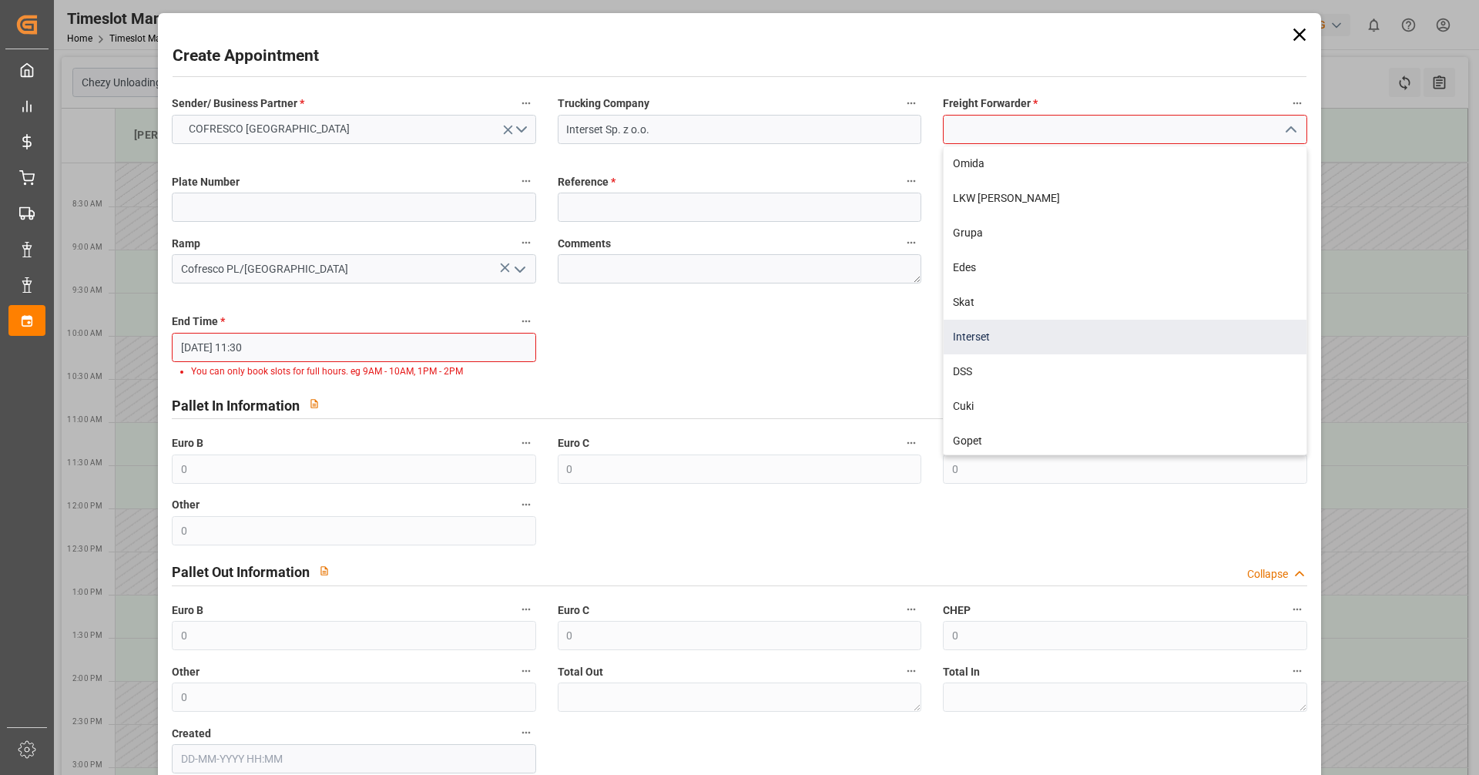
click at [993, 336] on div "Interset" at bounding box center [1125, 337] width 362 height 35
type input "Interset"
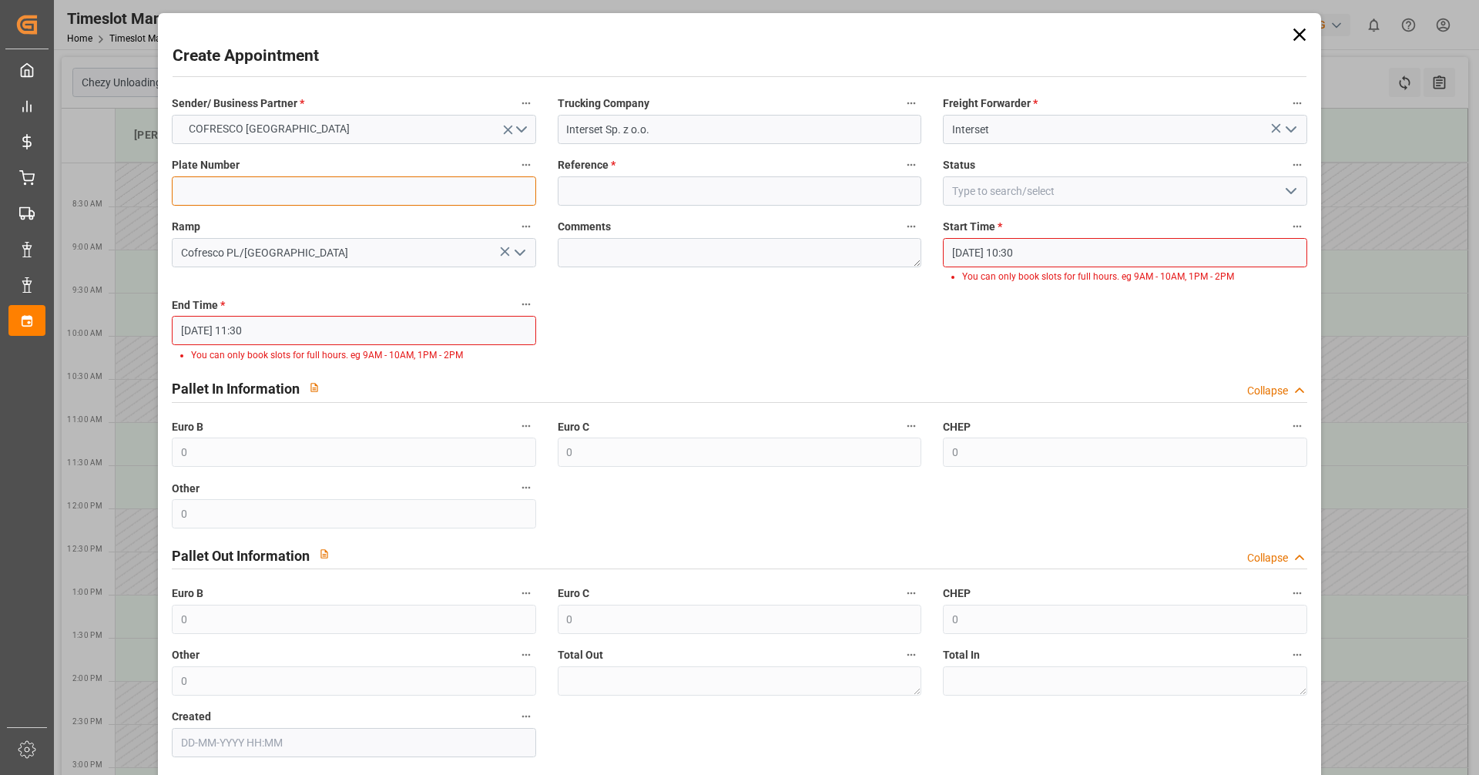
click at [433, 196] on input at bounding box center [354, 190] width 364 height 29
type input "ctr09723/ctr8vu4"
click at [643, 190] on input at bounding box center [740, 190] width 364 height 29
type input "48"
click at [1058, 179] on input at bounding box center [1125, 190] width 364 height 29
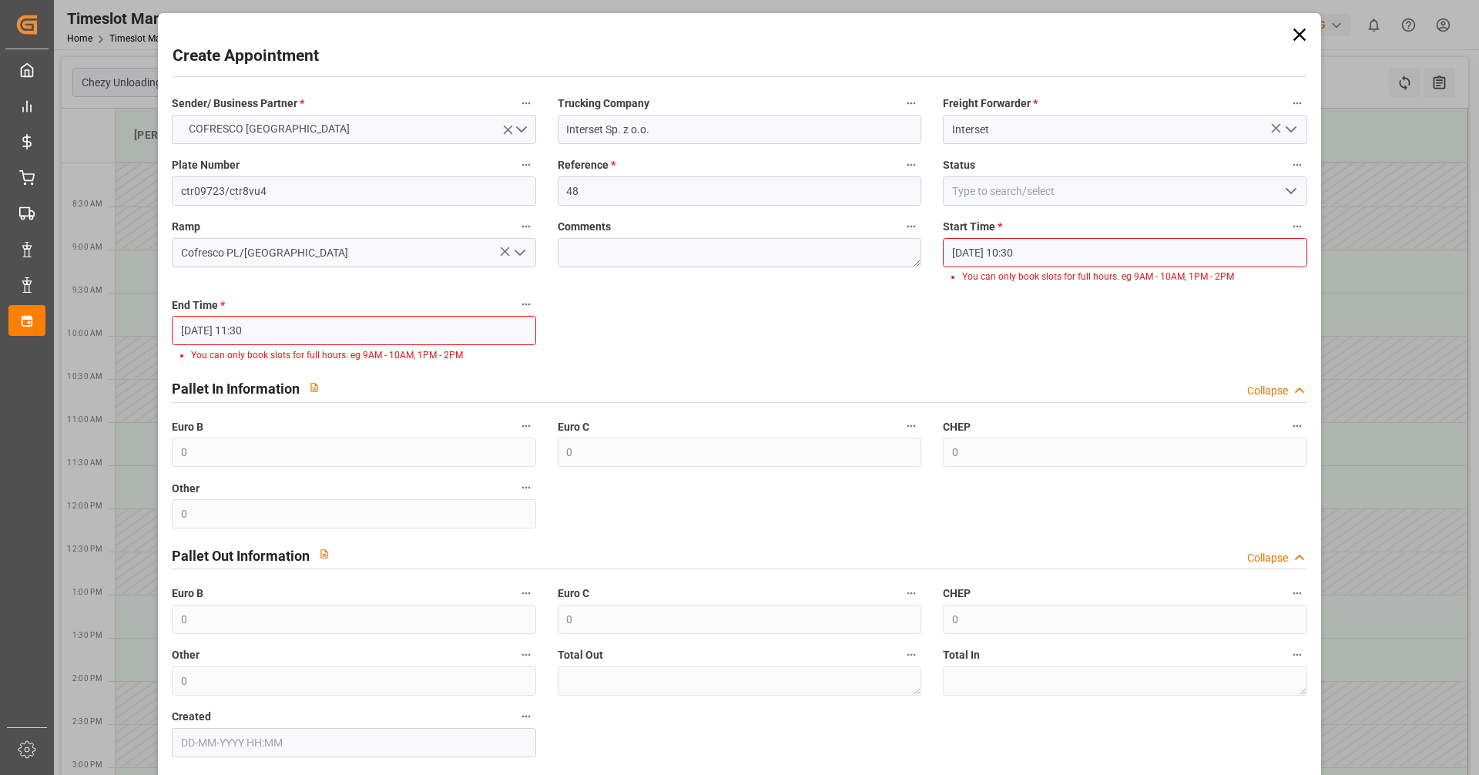
click at [1246, 254] on input "[DATE] 10:30" at bounding box center [1125, 252] width 364 height 29
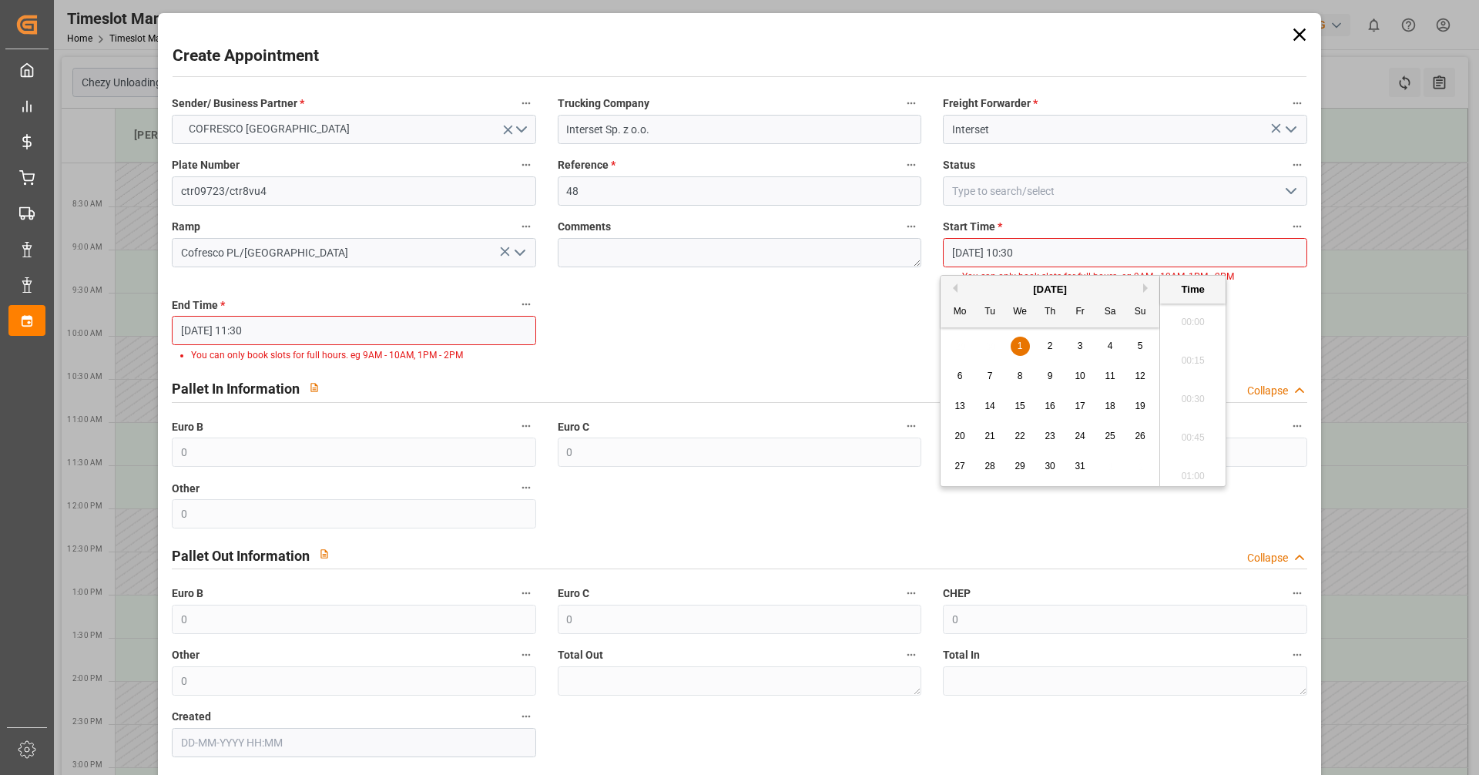
scroll to position [1546, 0]
click at [1015, 344] on div "1" at bounding box center [1020, 346] width 19 height 18
click at [1199, 320] on li "10:00" at bounding box center [1192, 317] width 65 height 39
type input "[DATE] 10:00"
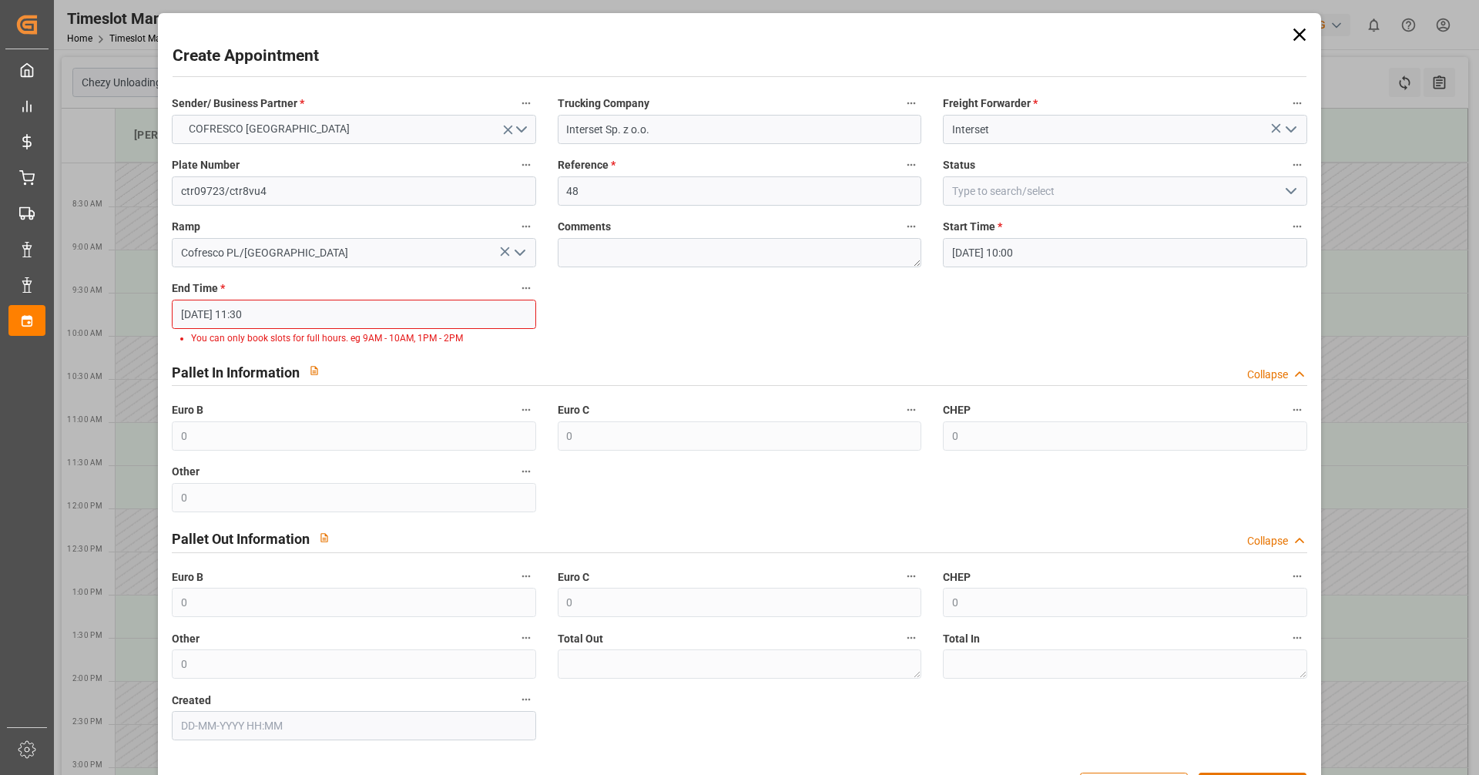
click at [380, 327] on input "[DATE] 11:30" at bounding box center [354, 314] width 364 height 29
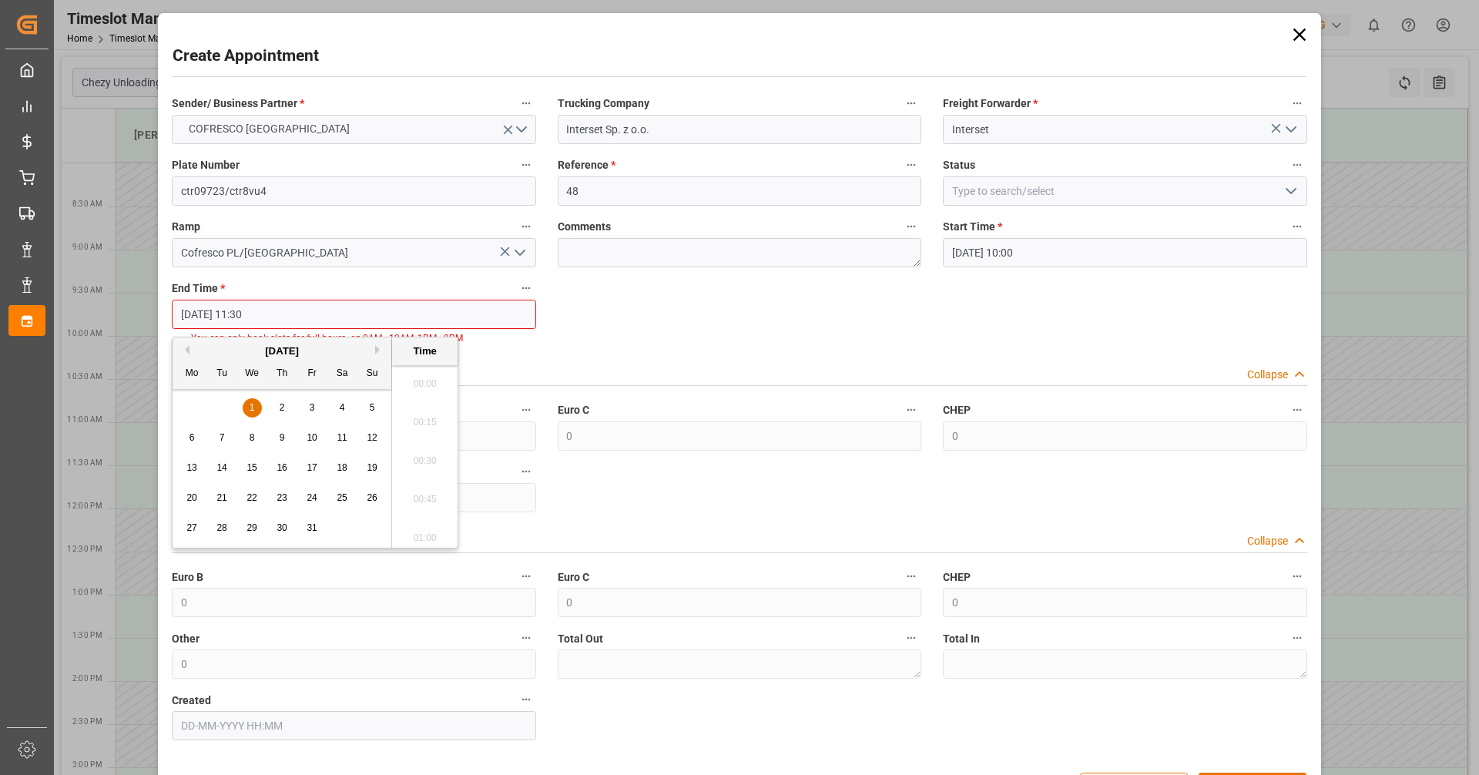
scroll to position [1700, 0]
click at [253, 407] on span "1" at bounding box center [252, 407] width 5 height 11
click at [421, 371] on li "11:00" at bounding box center [424, 379] width 65 height 39
type input "[DATE] 11:00"
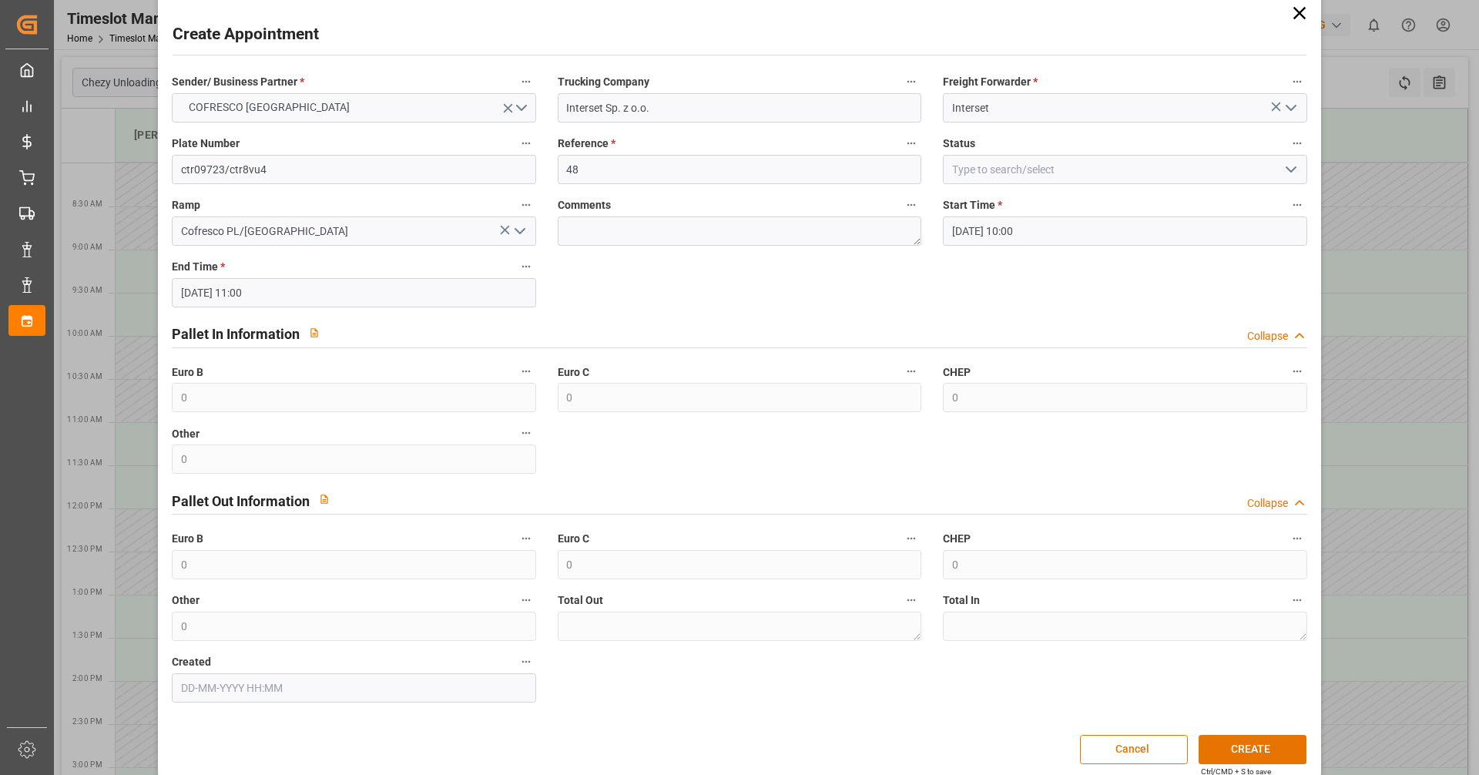
scroll to position [39, 0]
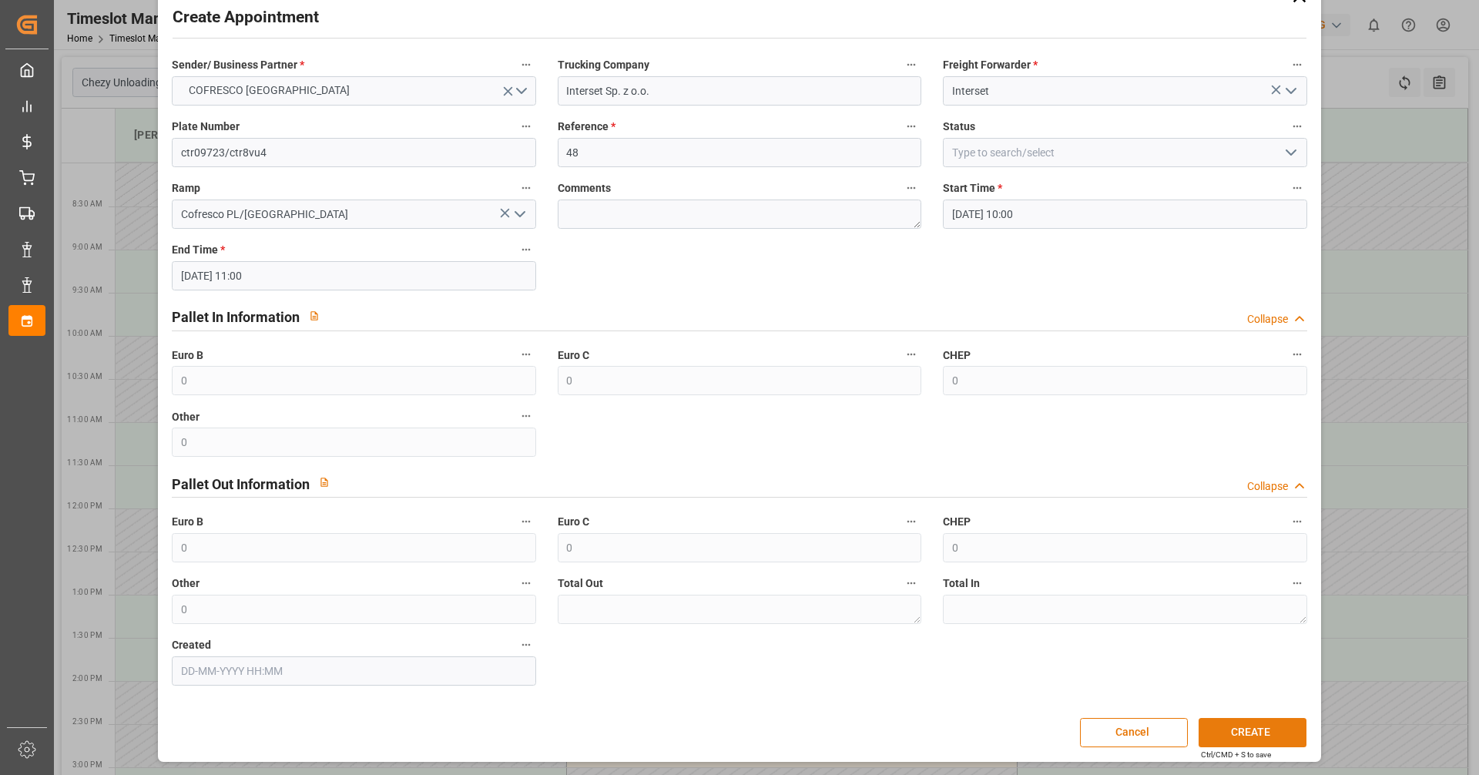
click at [1250, 724] on button "CREATE" at bounding box center [1253, 732] width 108 height 29
